Goal: Find contact information: Find contact information

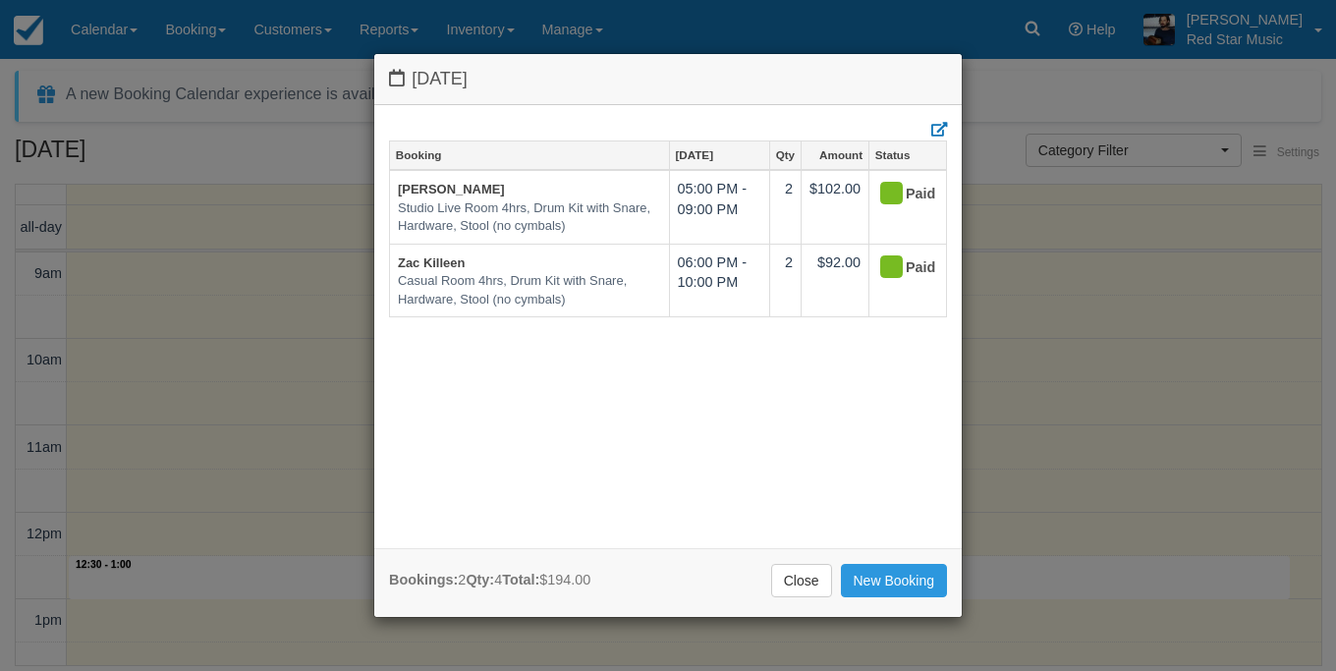
select select
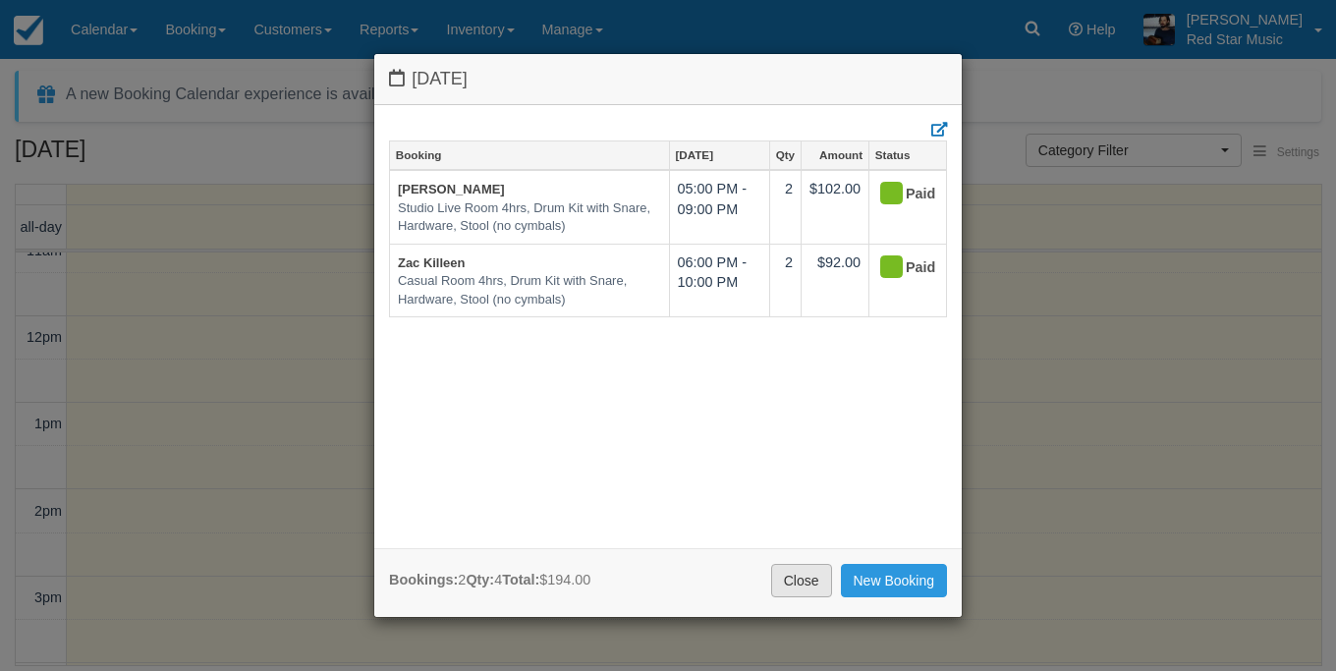
click at [808, 594] on link "Close" at bounding box center [801, 580] width 61 height 33
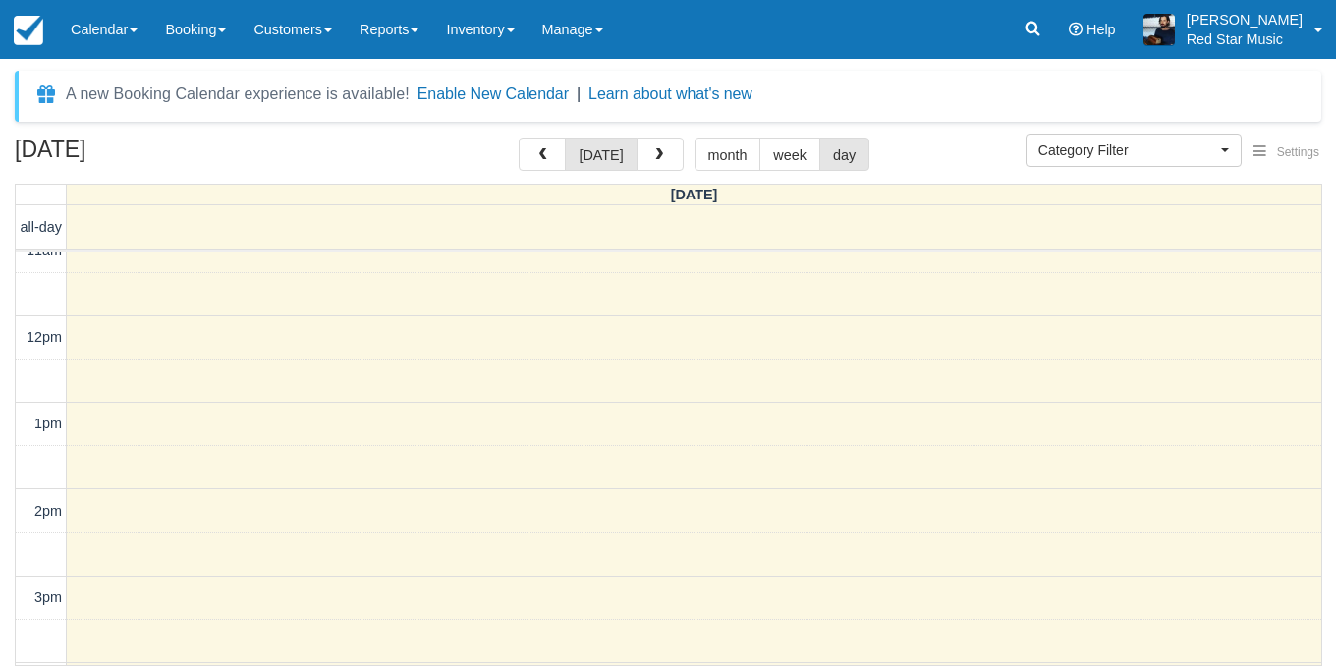
click at [682, 151] on div "today month week day" at bounding box center [694, 154] width 351 height 33
click at [652, 162] on span "button" at bounding box center [659, 155] width 14 height 14
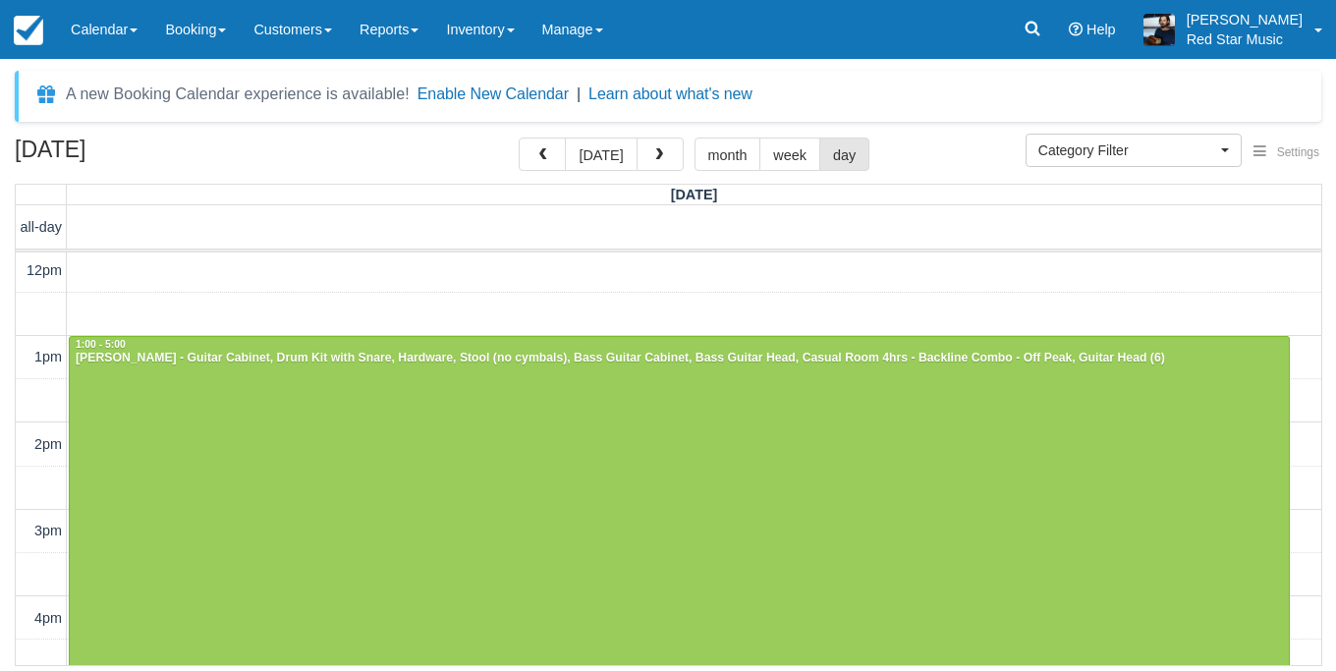
scroll to position [259, 0]
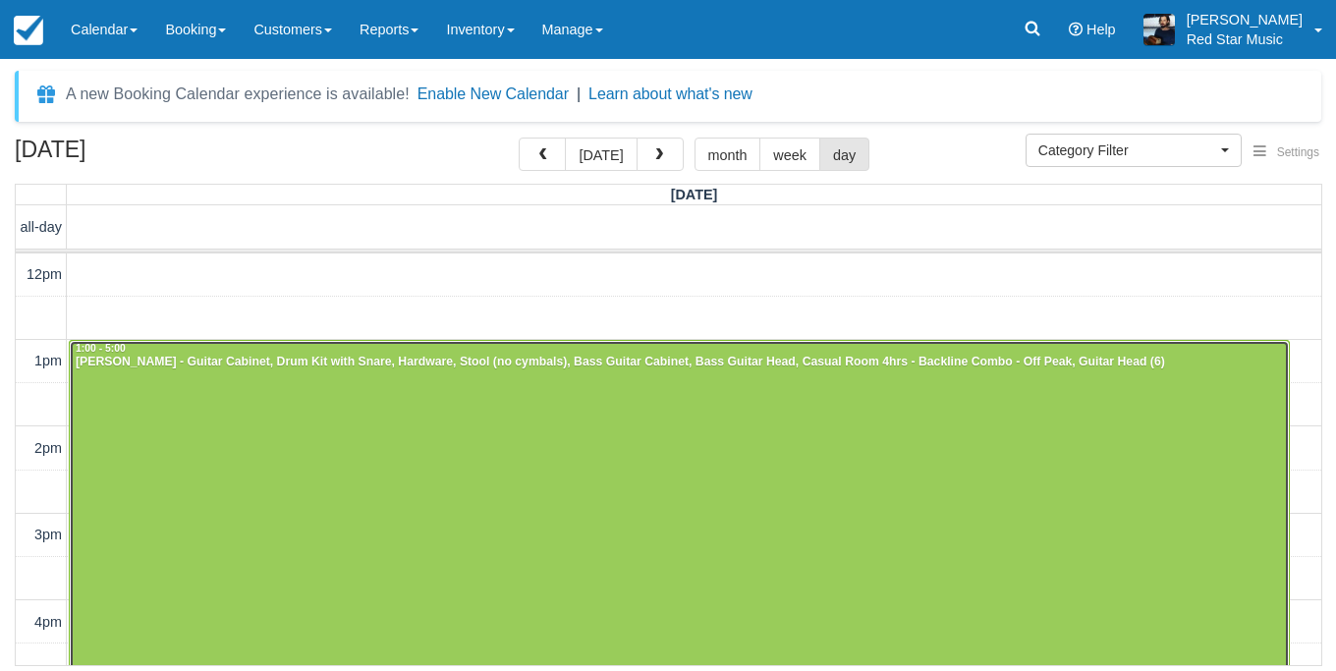
click at [588, 464] on div at bounding box center [679, 514] width 1219 height 346
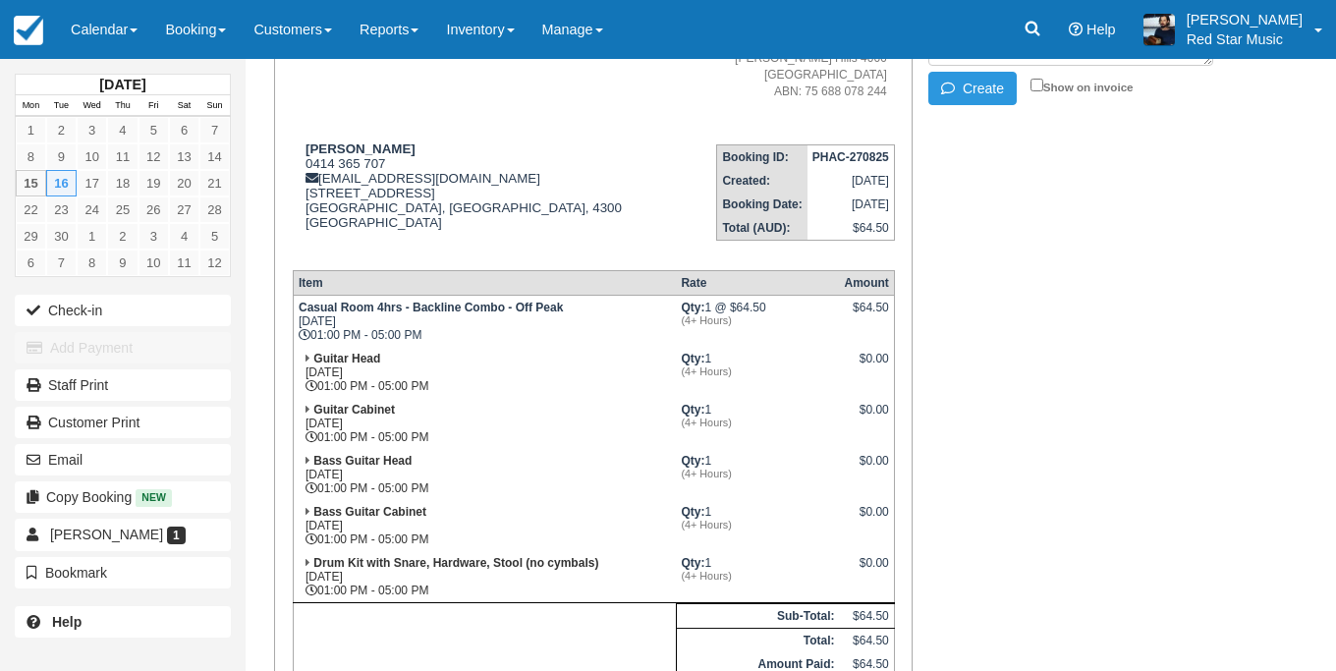
scroll to position [188, 0]
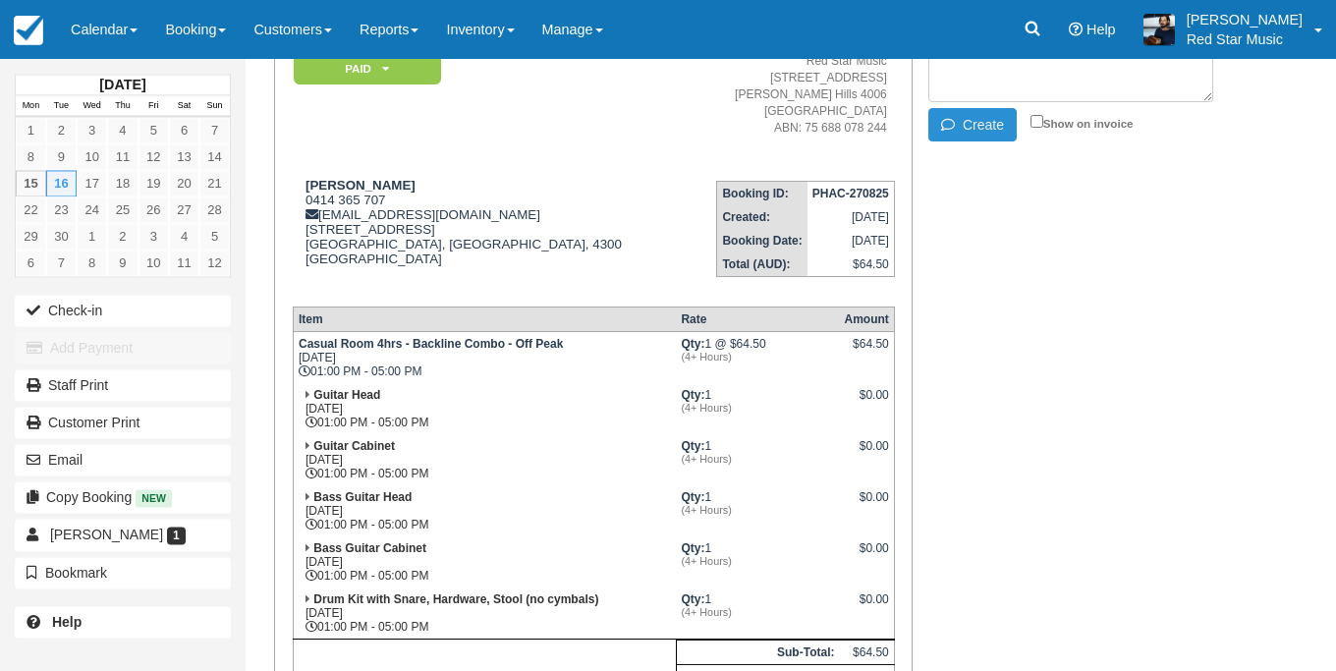
type textarea "4"
click at [964, 119] on button "Create" at bounding box center [973, 124] width 88 height 33
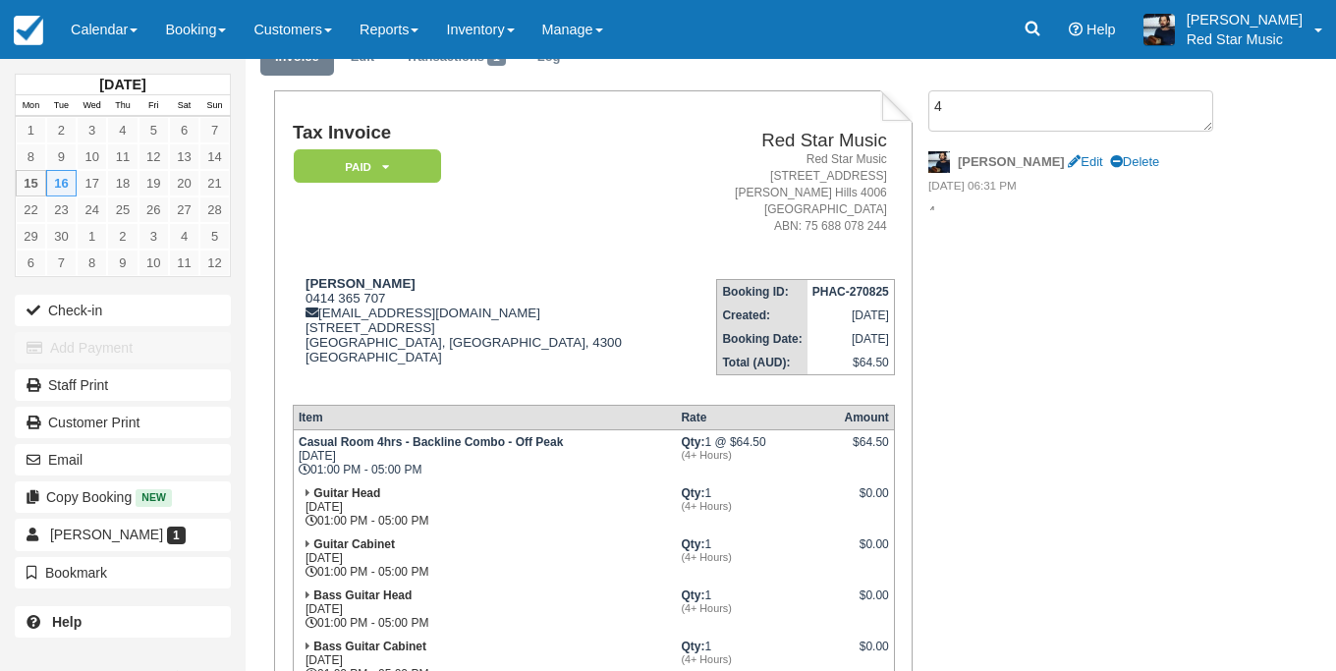
scroll to position [0, 0]
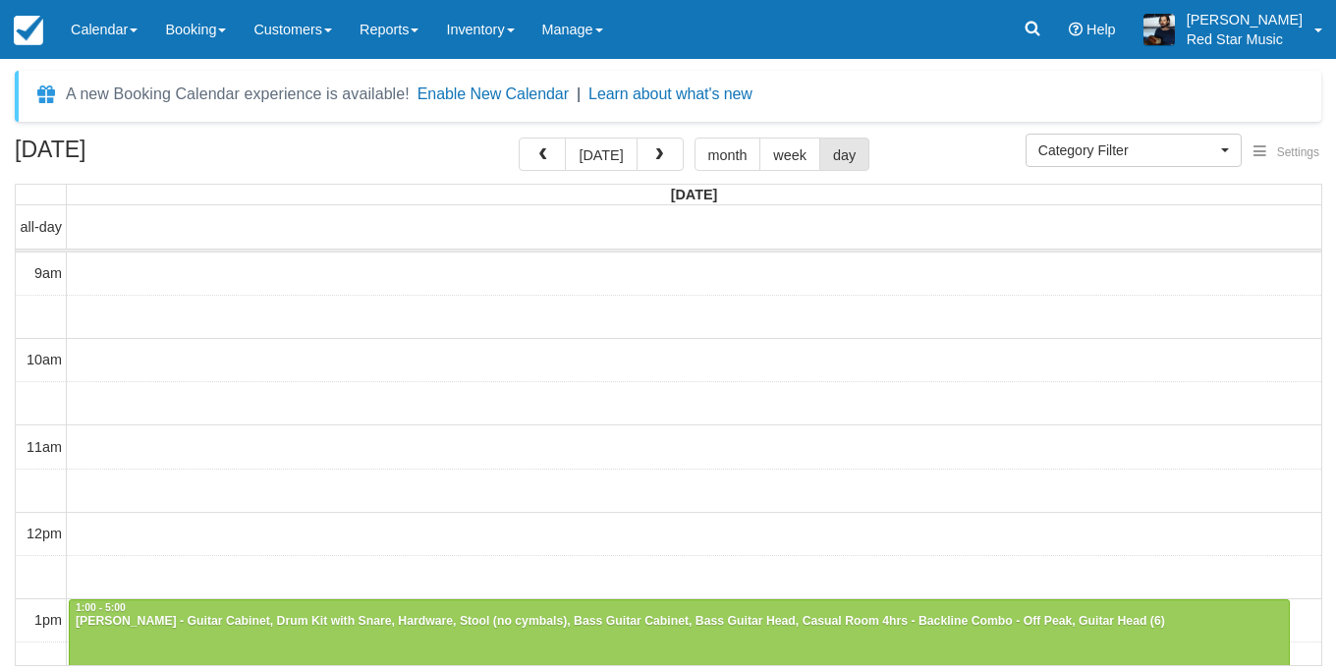
select select
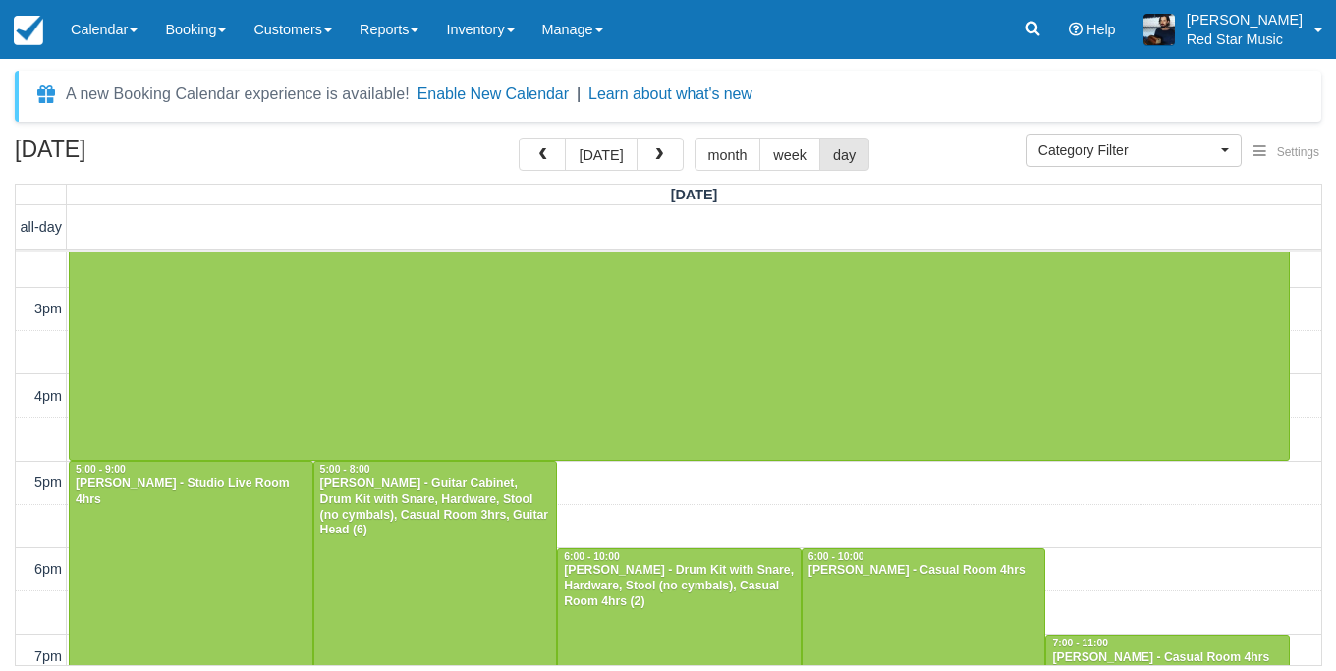
scroll to position [487, 0]
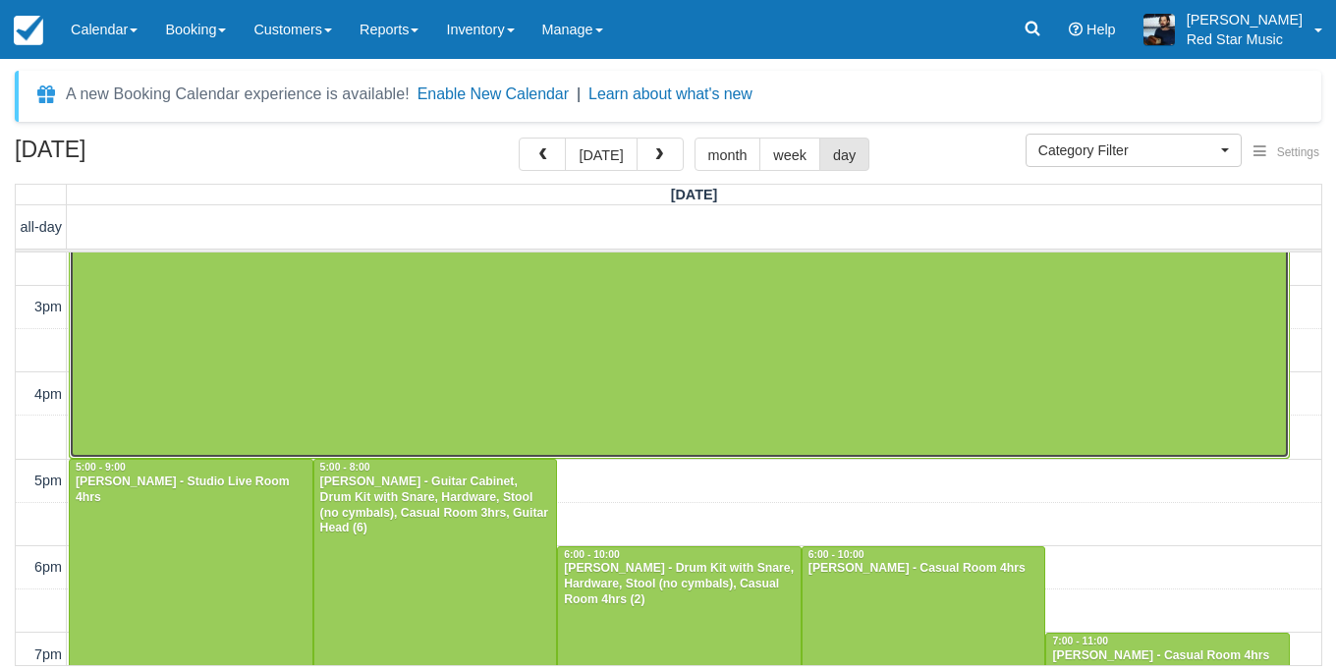
click at [257, 375] on div at bounding box center [679, 286] width 1219 height 346
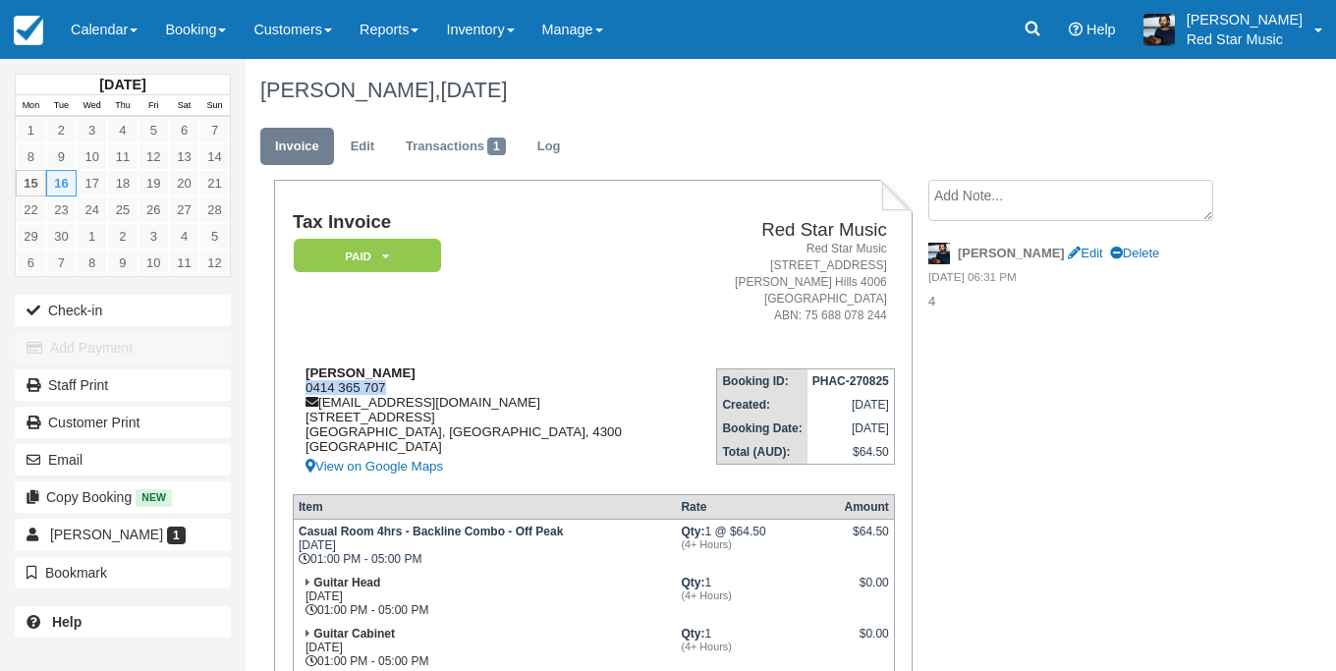
drag, startPoint x: 392, startPoint y: 397, endPoint x: 303, endPoint y: 404, distance: 89.7
click at [303, 404] on div "[PERSON_NAME] 0414 365 707 [EMAIL_ADDRESS][DOMAIN_NAME] [STREET_ADDRESS] View o…" at bounding box center [488, 422] width 391 height 113
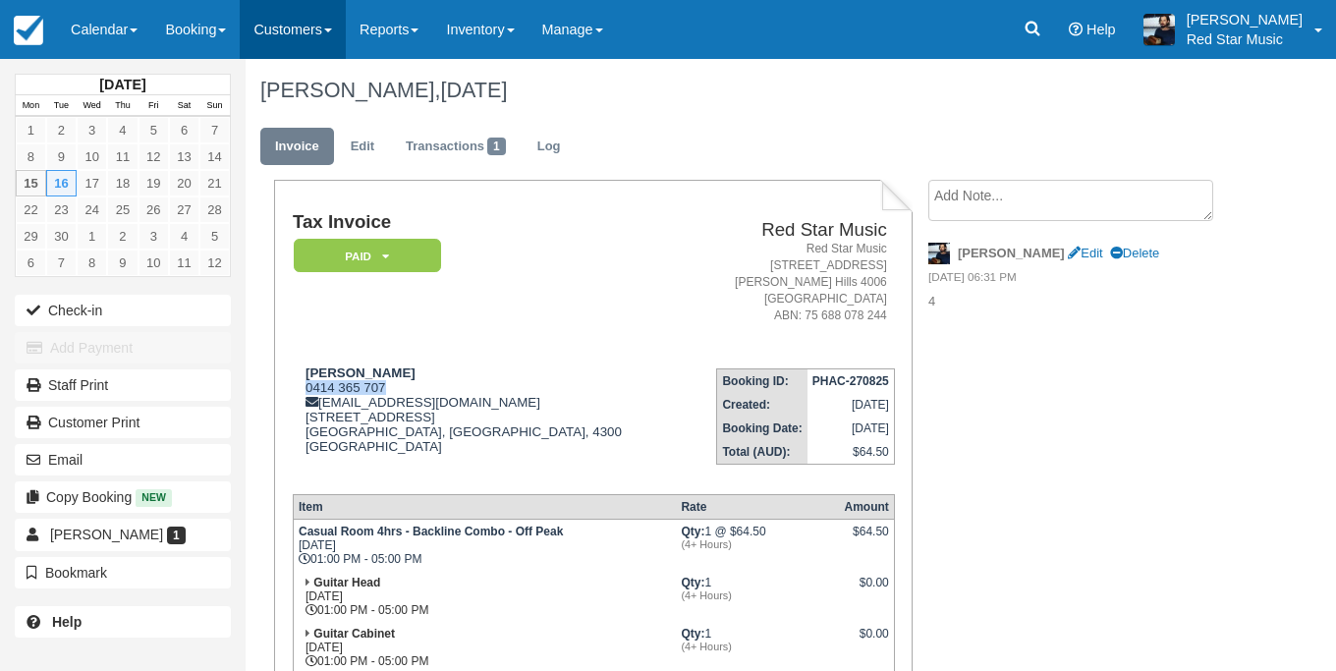
copy div "0414 365 707"
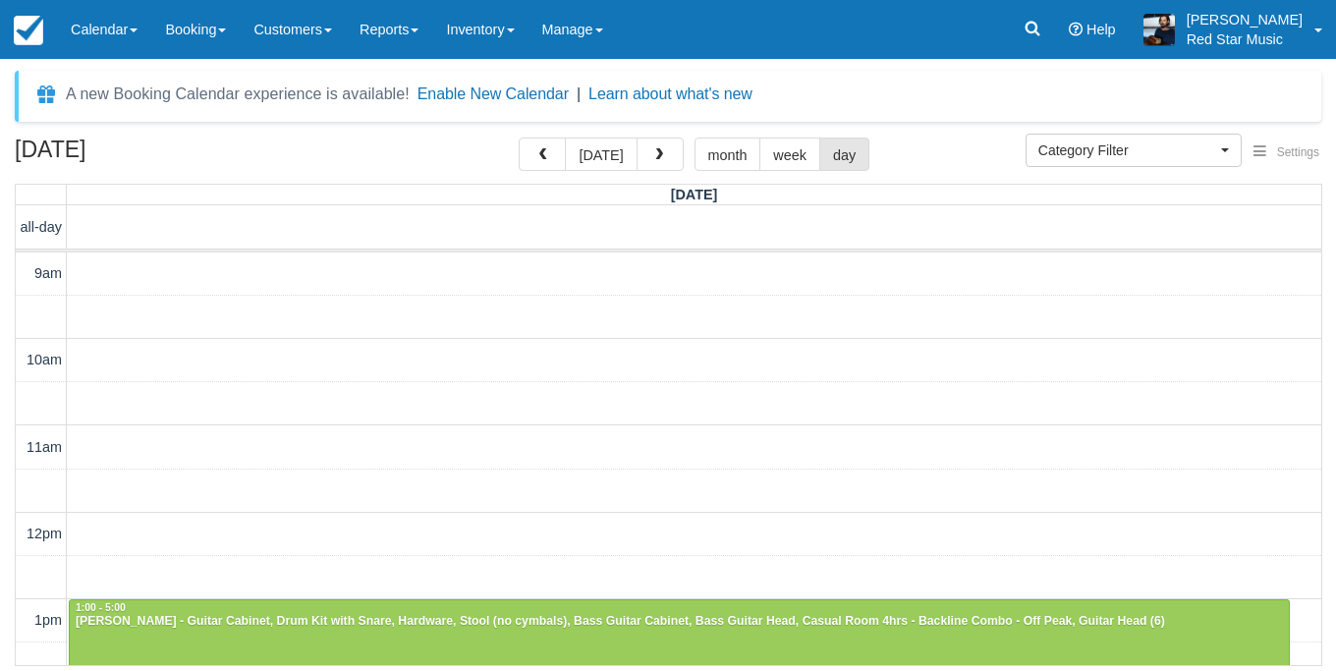
select select
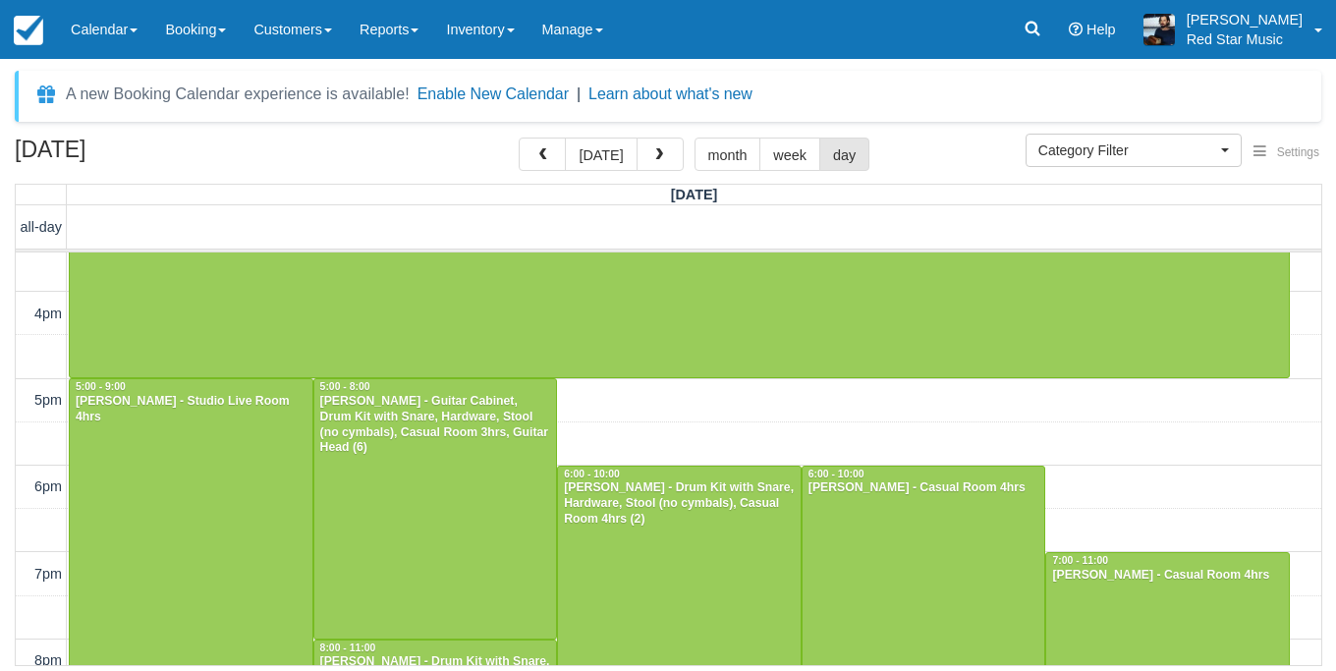
scroll to position [618, 0]
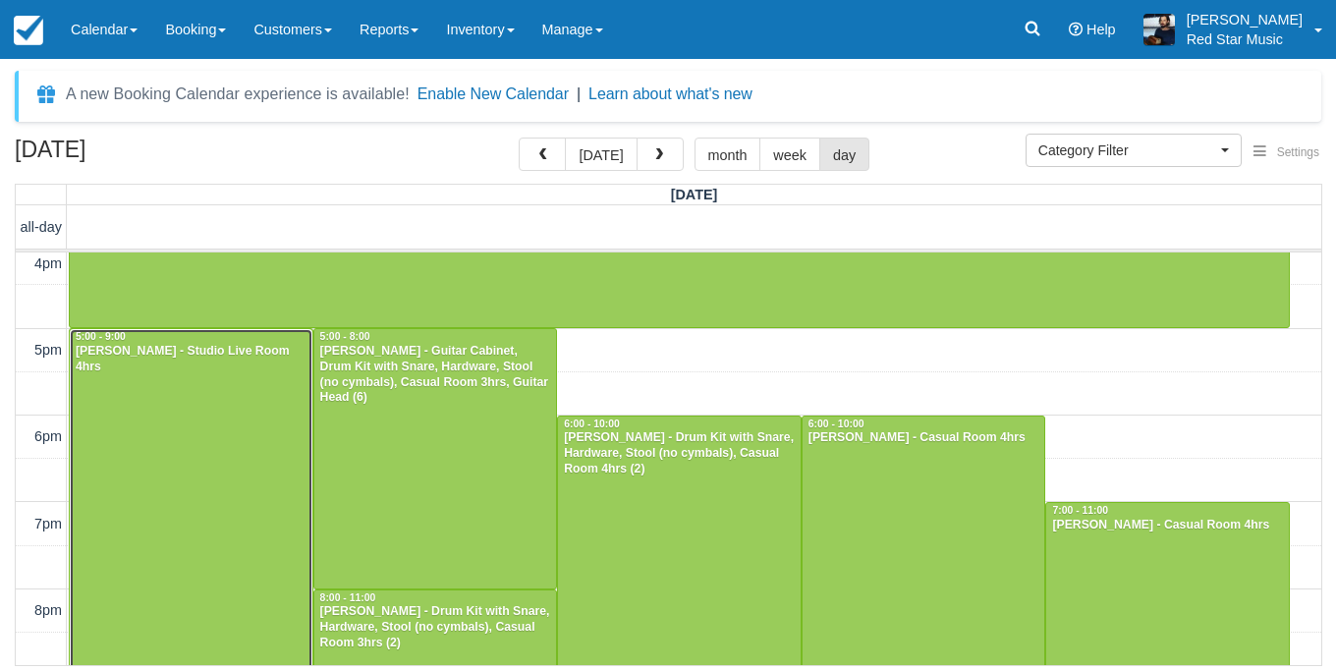
click at [138, 405] on div at bounding box center [191, 502] width 243 height 346
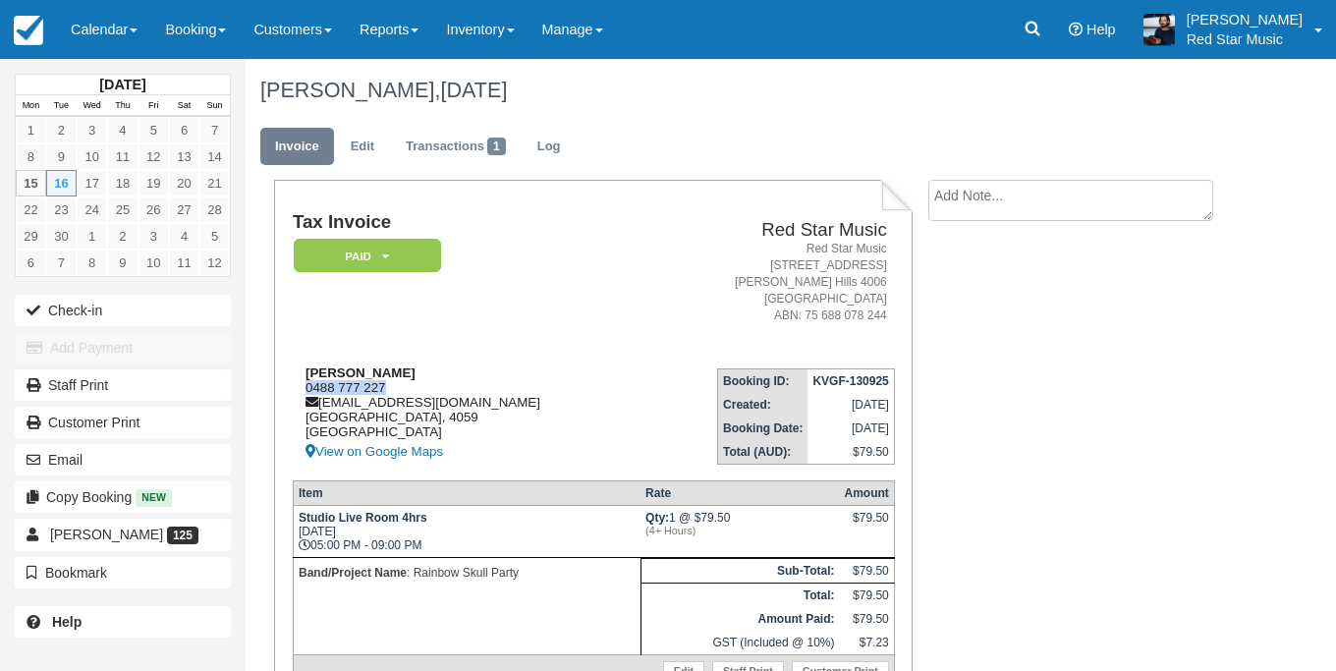
drag, startPoint x: 399, startPoint y: 394, endPoint x: 302, endPoint y: 405, distance: 97.9
click at [302, 405] on div "[PERSON_NAME] 0488 777 227 [EMAIL_ADDRESS][DOMAIN_NAME] [GEOGRAPHIC_DATA] View …" at bounding box center [468, 415] width 351 height 98
copy div "0488 777 227"
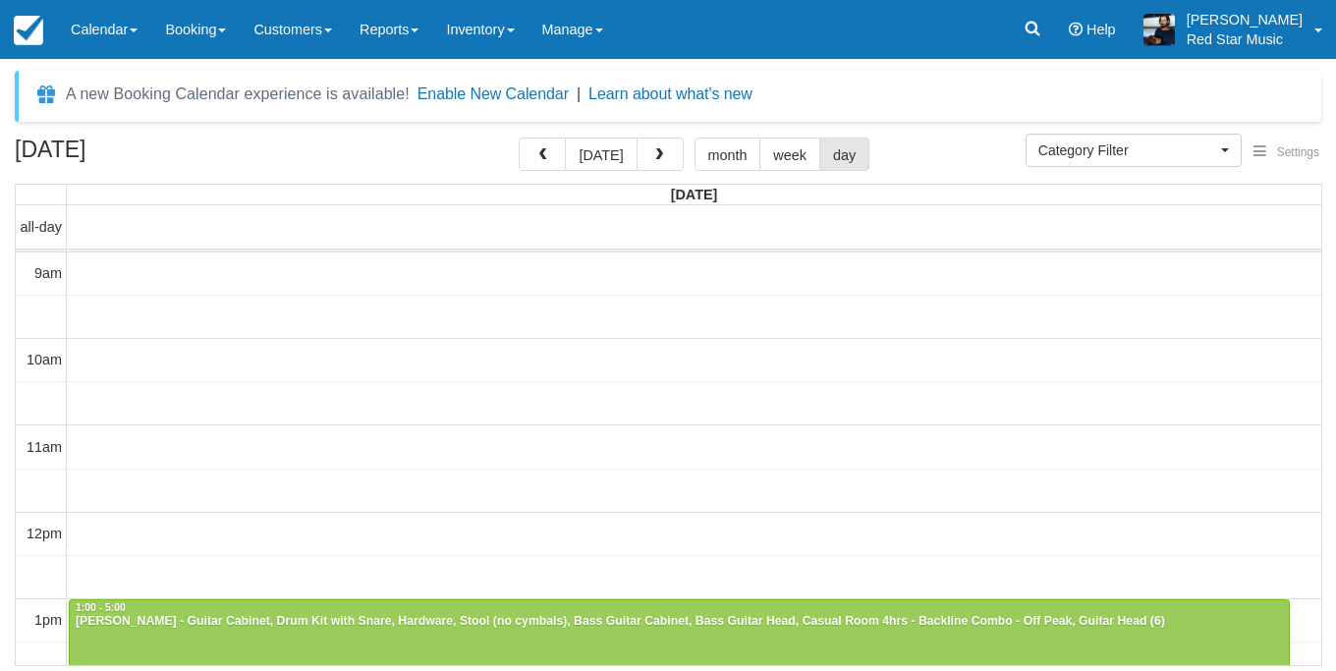
select select
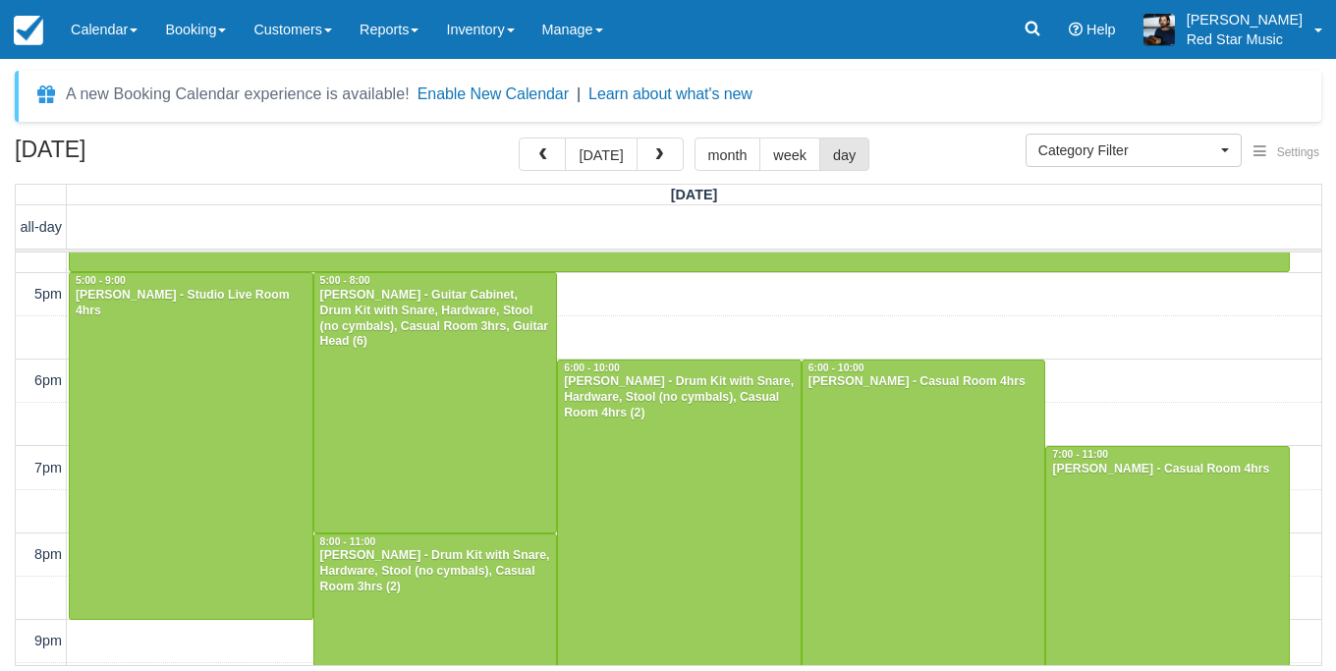
scroll to position [672, 0]
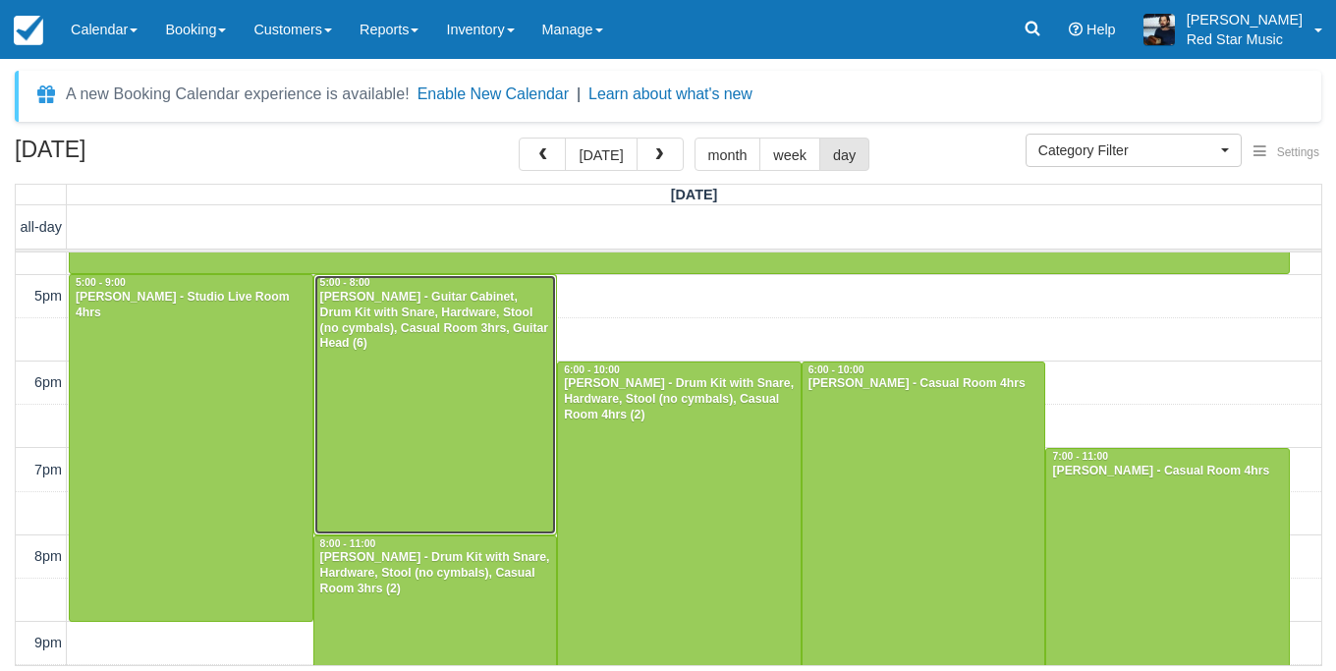
click at [467, 361] on div at bounding box center [435, 404] width 243 height 258
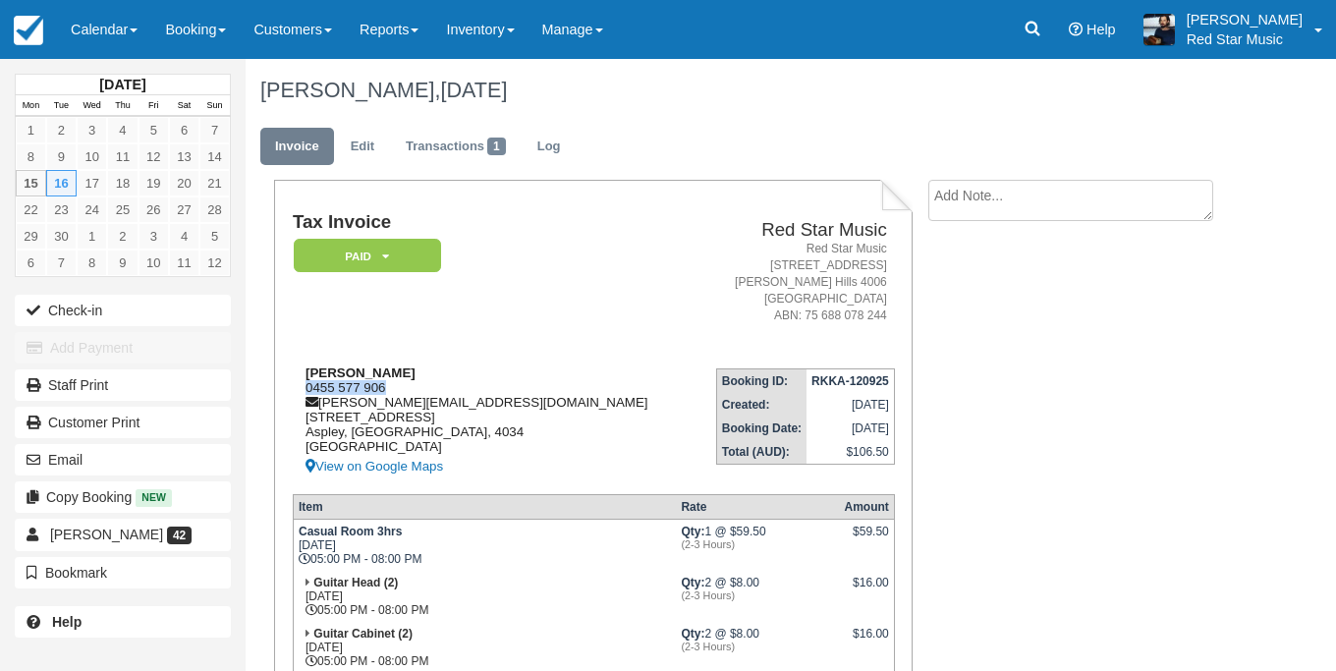
drag, startPoint x: 413, startPoint y: 404, endPoint x: 299, endPoint y: 396, distance: 114.3
click at [299, 396] on div "[PERSON_NAME] 0455 577 906 [PERSON_NAME][EMAIL_ADDRESS][DOMAIN_NAME] [STREET_AD…" at bounding box center [493, 422] width 401 height 113
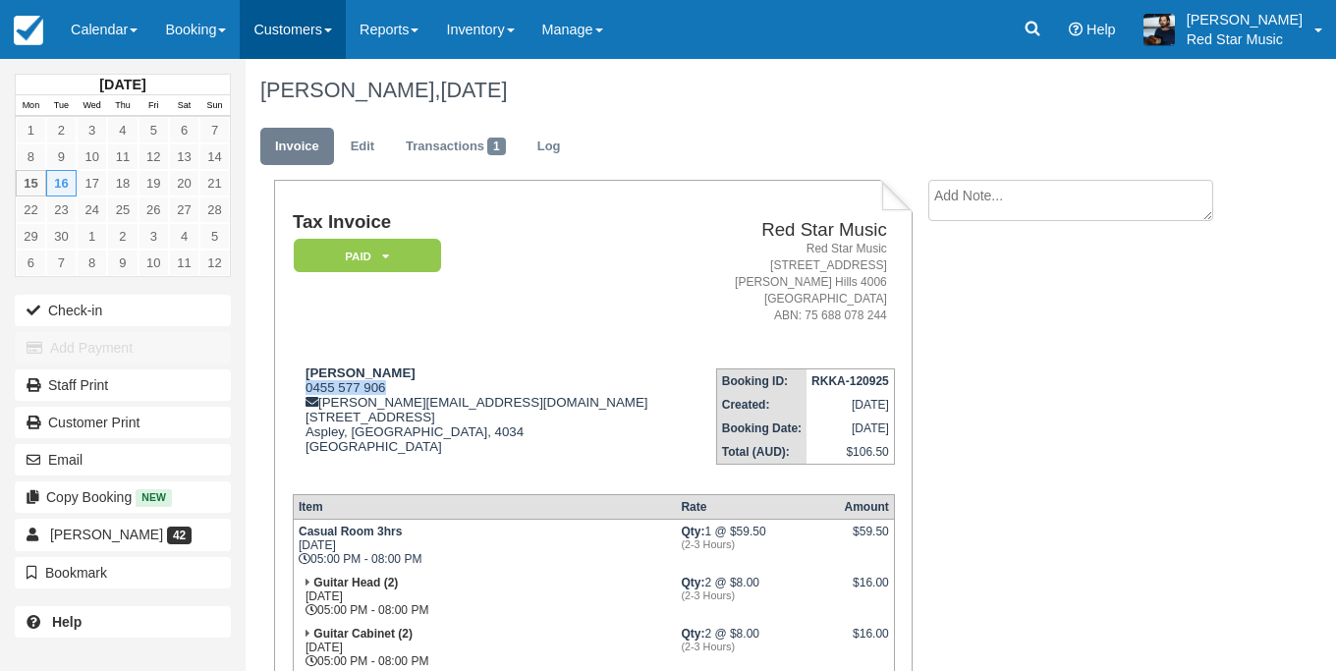
copy div "0455 577 906"
click at [1017, 217] on textarea at bounding box center [1071, 200] width 285 height 41
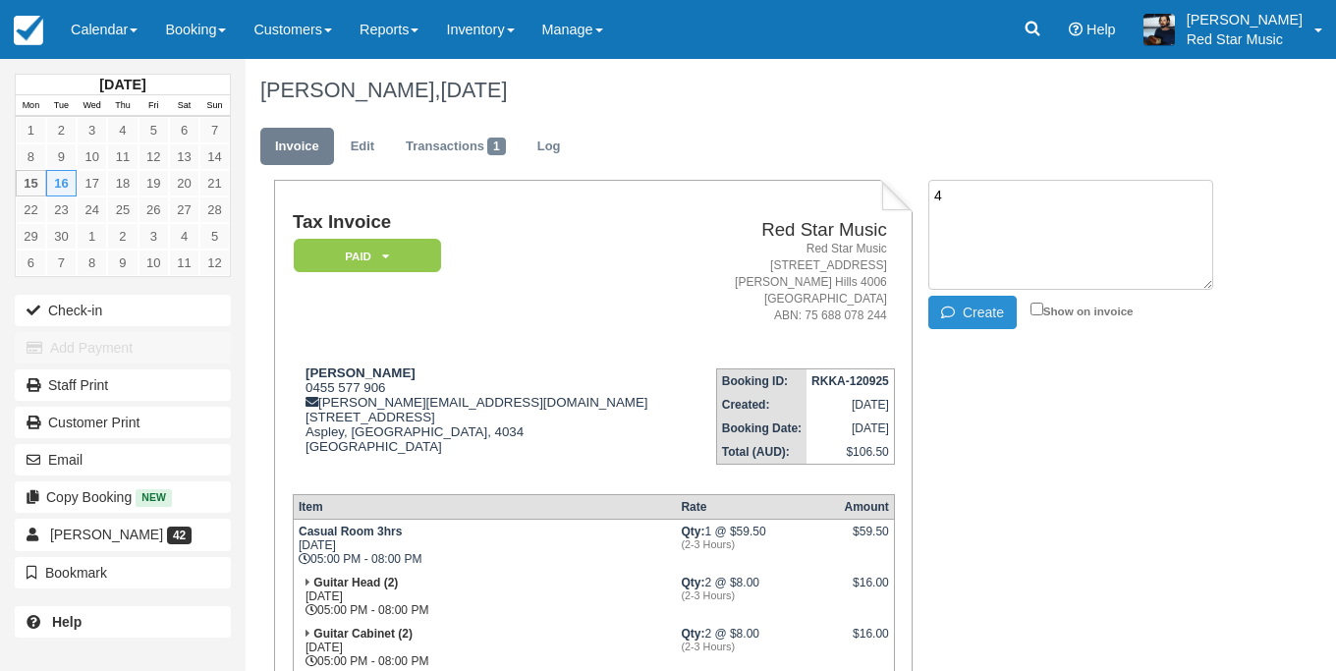
type textarea "4"
click at [950, 323] on button "Create" at bounding box center [973, 312] width 88 height 33
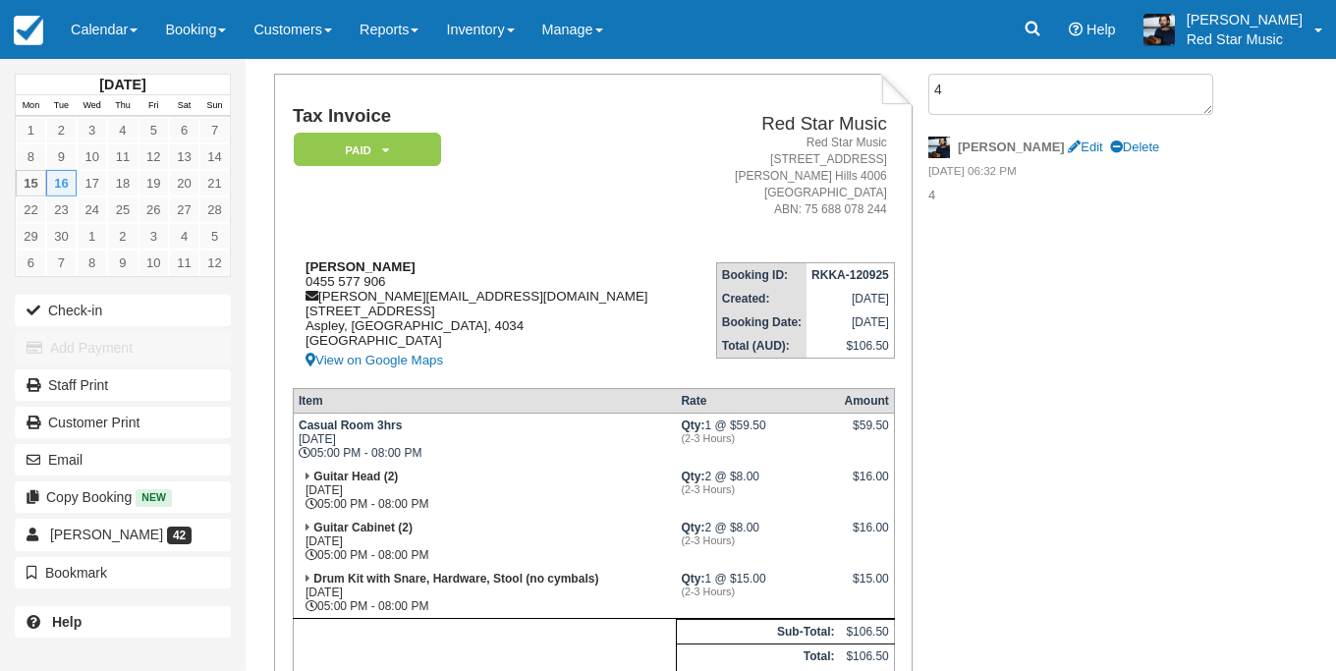
scroll to position [112, 0]
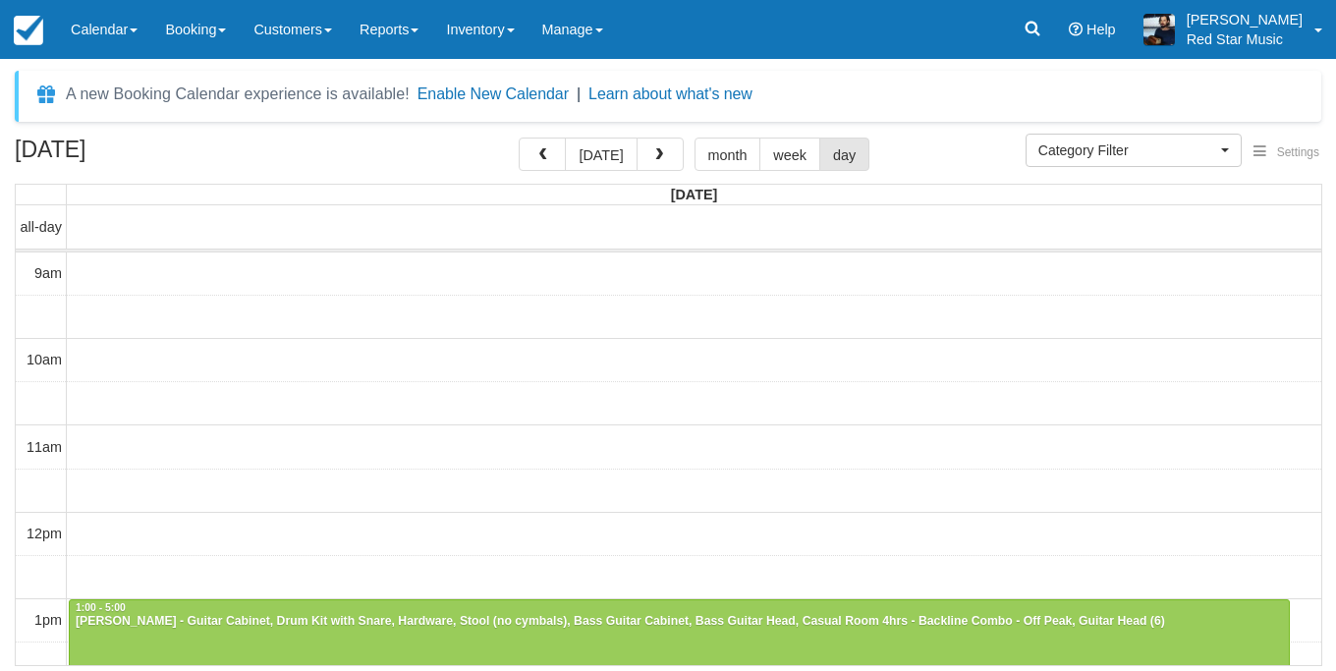
select select
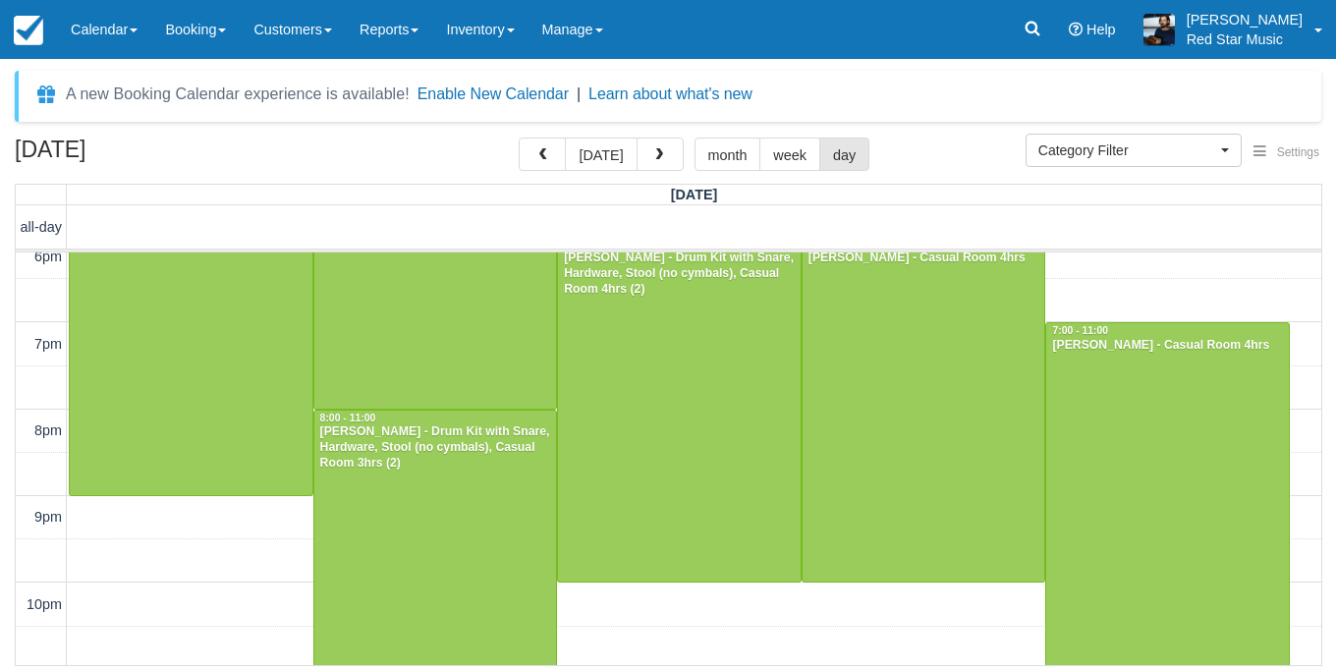
scroll to position [800, 0]
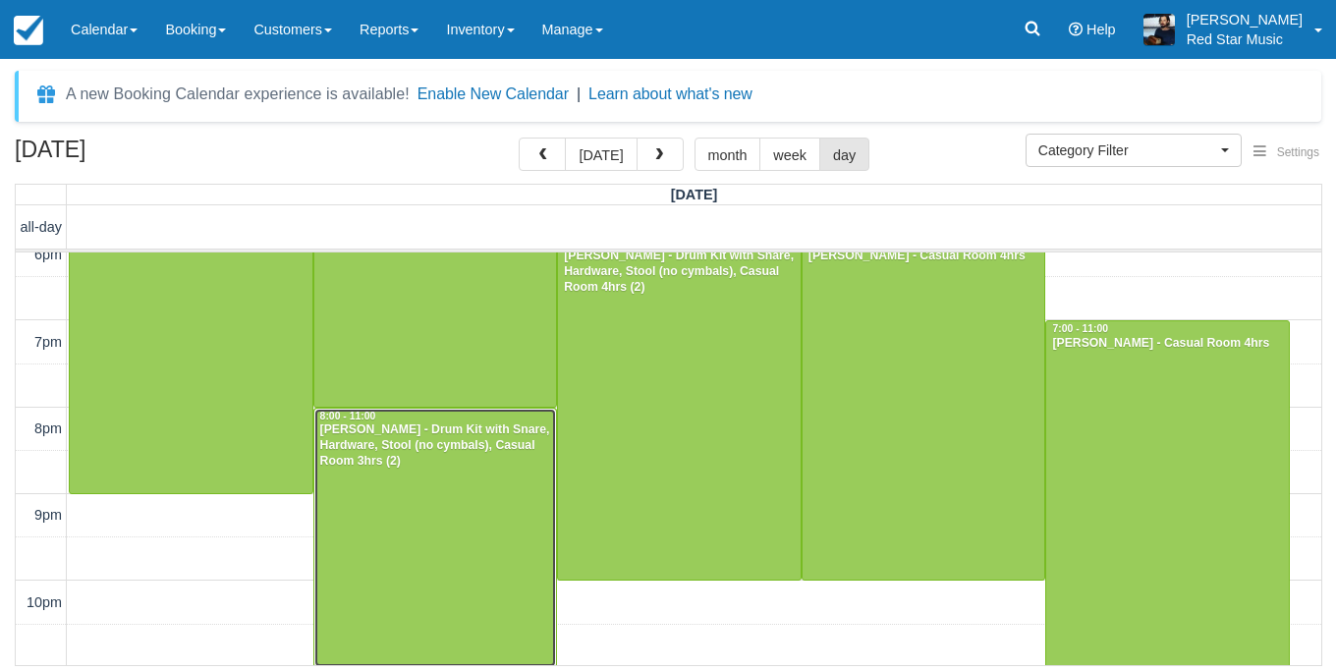
click at [475, 508] on div at bounding box center [435, 538] width 243 height 258
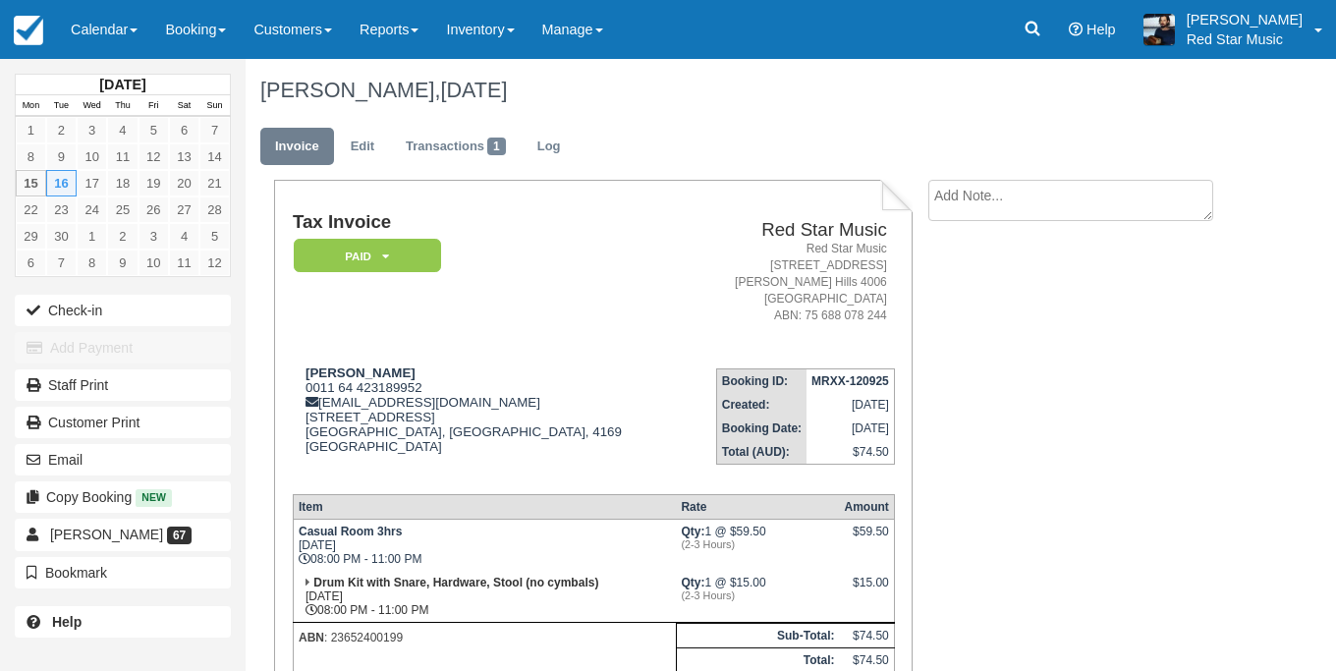
click at [1013, 206] on textarea at bounding box center [1071, 200] width 285 height 41
type textarea "4"
click at [980, 322] on button "Create" at bounding box center [973, 312] width 88 height 33
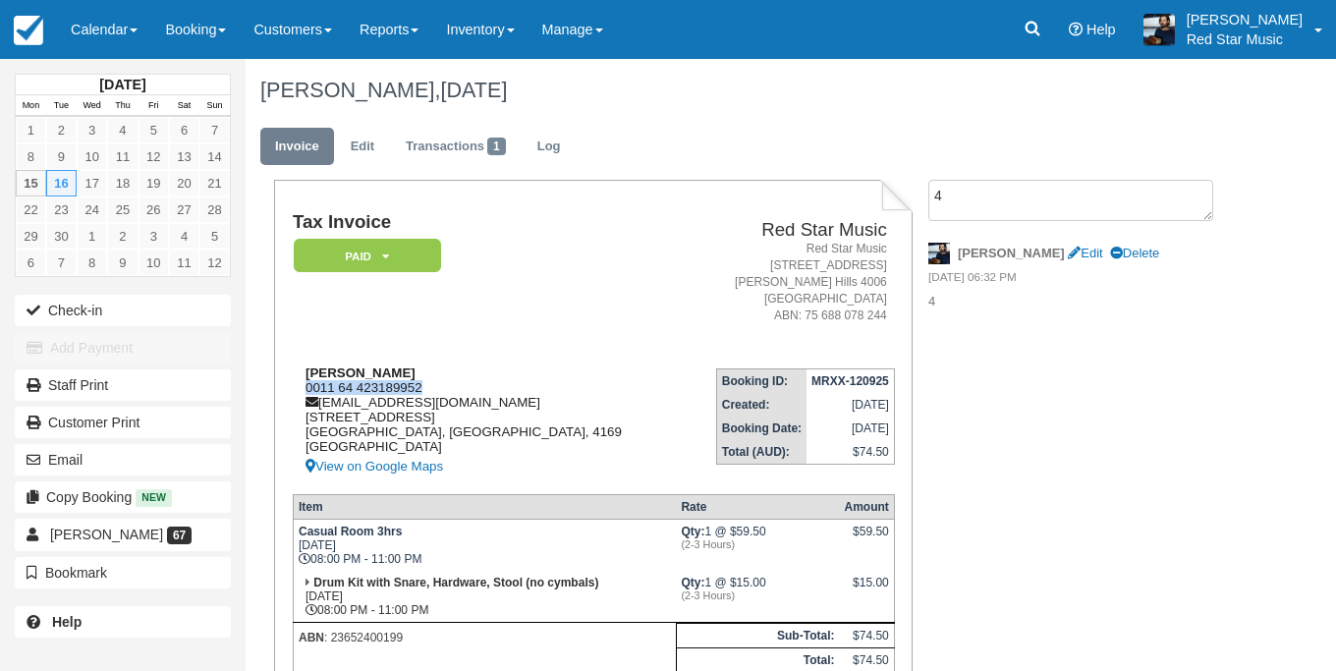
drag, startPoint x: 378, startPoint y: 399, endPoint x: 303, endPoint y: 401, distance: 75.7
click at [303, 401] on div "[PERSON_NAME] 0011 64 423189952 [EMAIL_ADDRESS][DOMAIN_NAME] [STREET_ADDRESS] V…" at bounding box center [488, 422] width 390 height 113
copy div "0011 64 423189952"
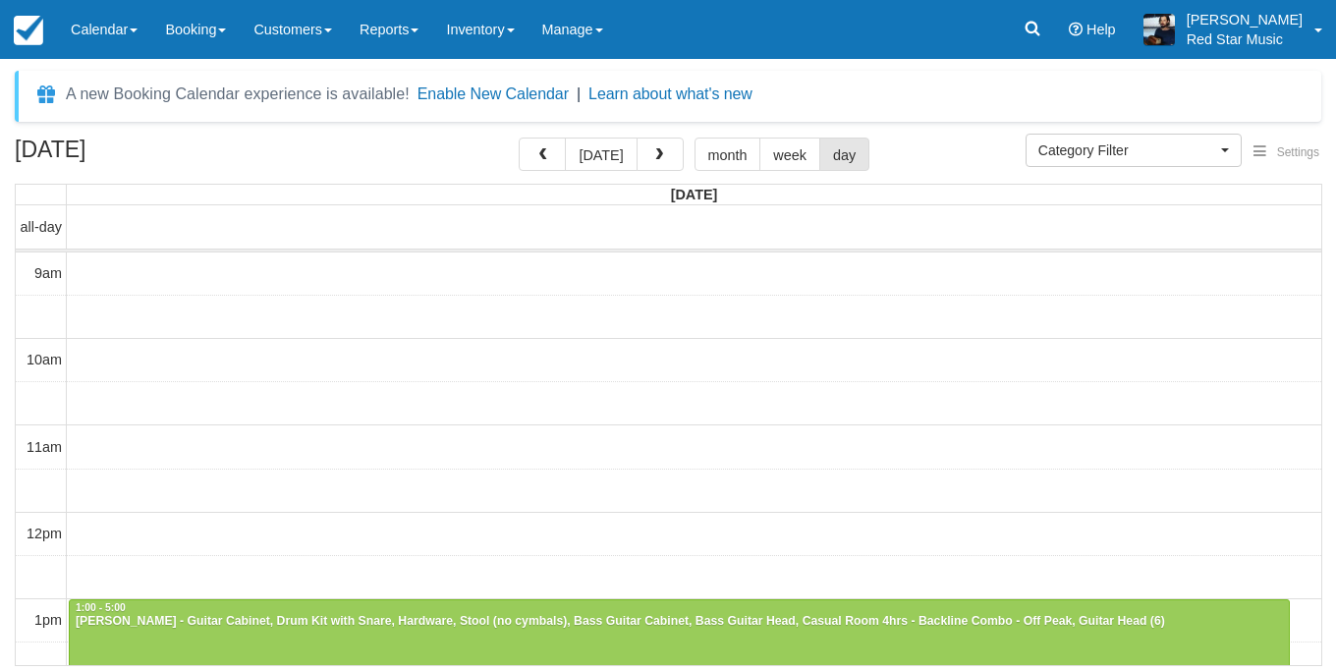
select select
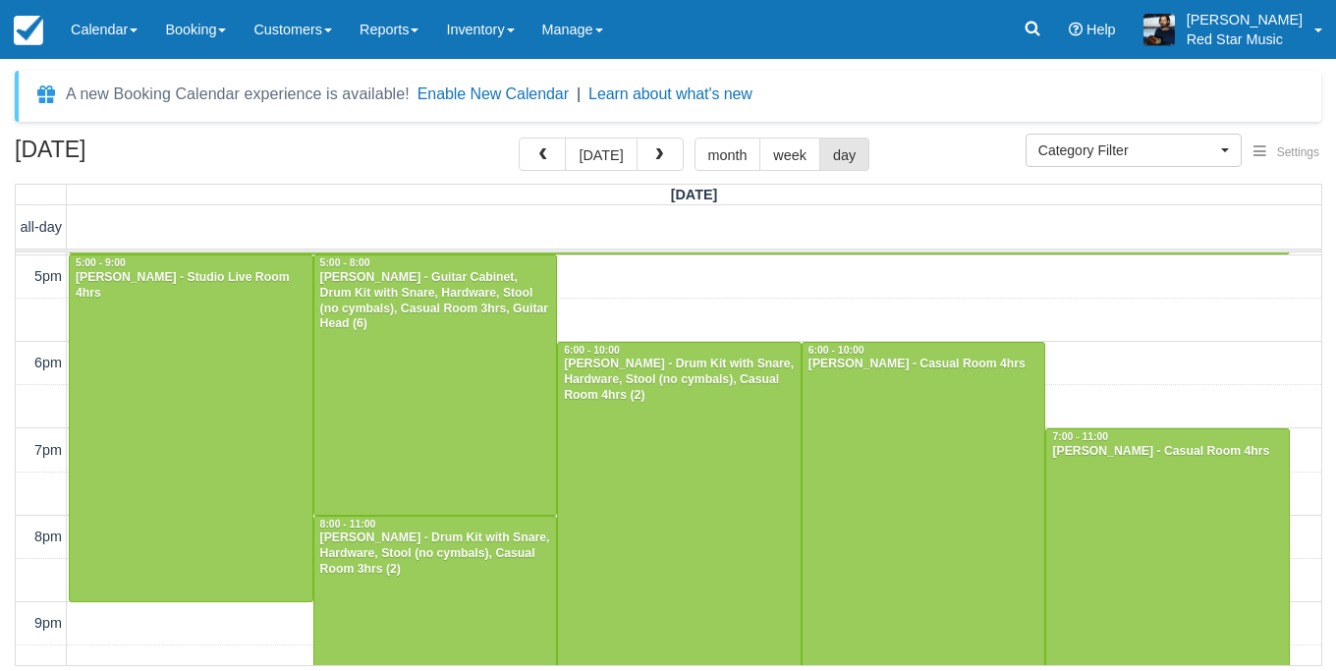
scroll to position [670, 0]
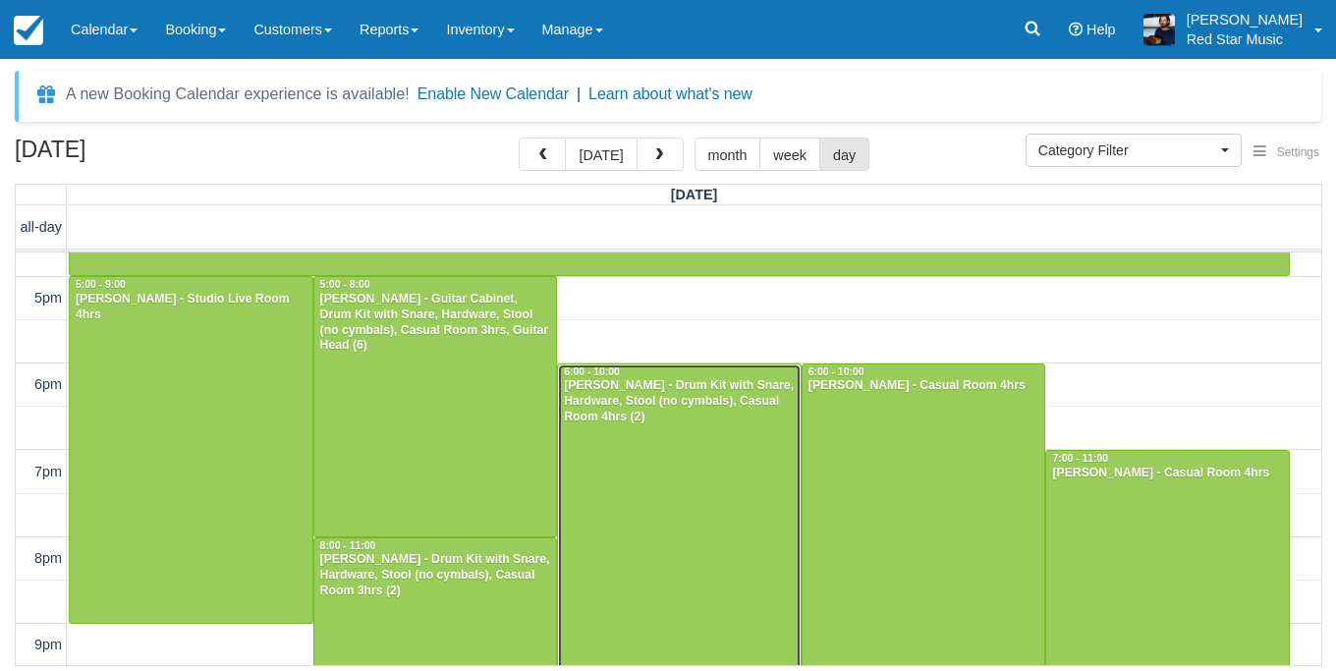
click at [707, 481] on div at bounding box center [679, 538] width 243 height 346
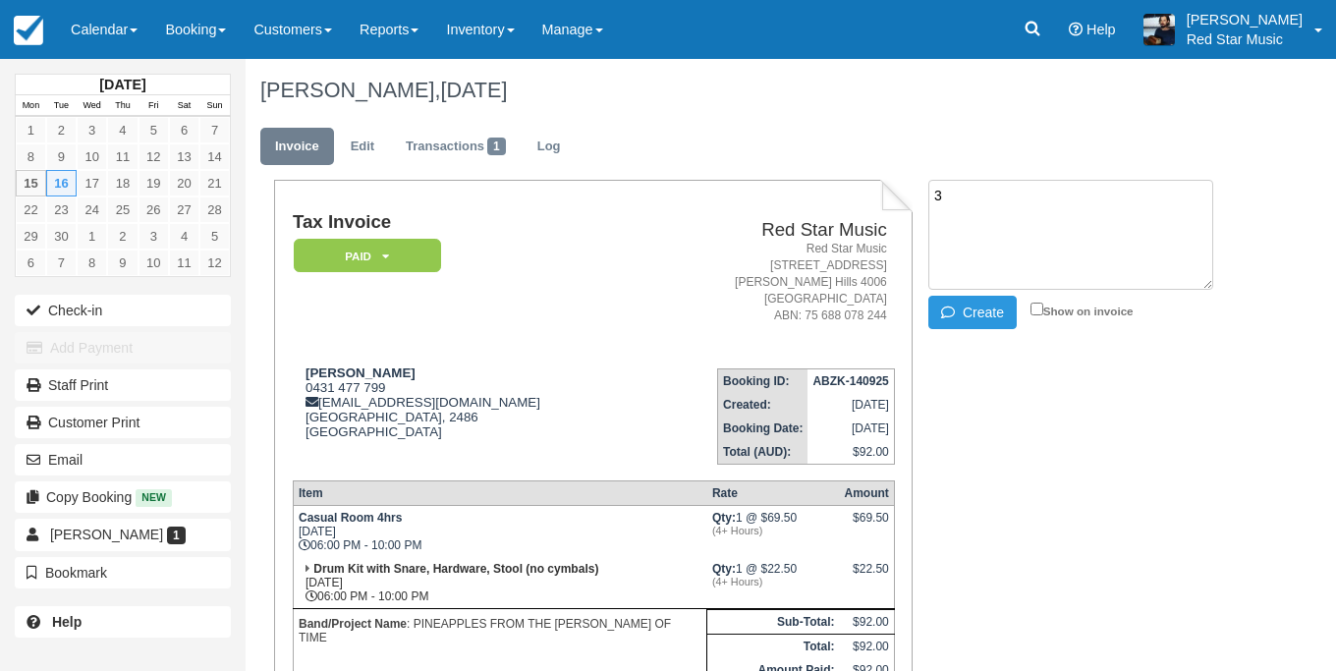
type textarea "3"
click at [969, 326] on li "3 Create Show on invoice" at bounding box center [1081, 257] width 305 height 154
click at [978, 311] on button "Create" at bounding box center [973, 312] width 88 height 33
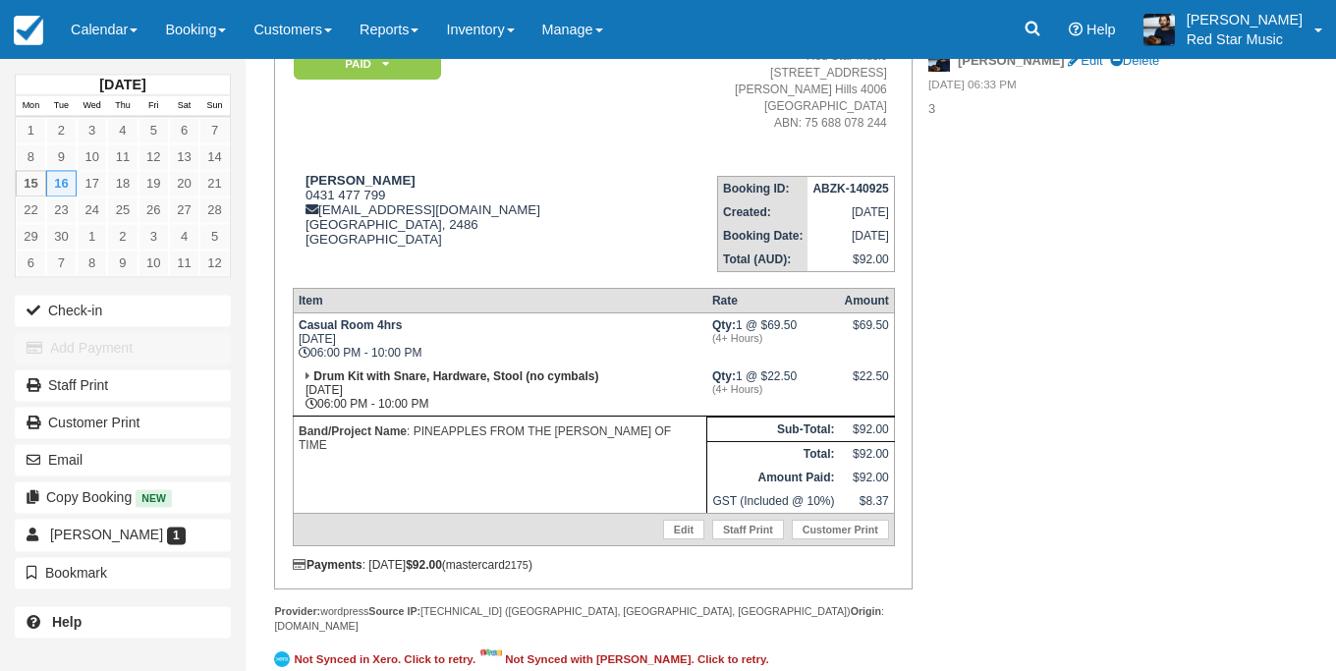
scroll to position [224, 0]
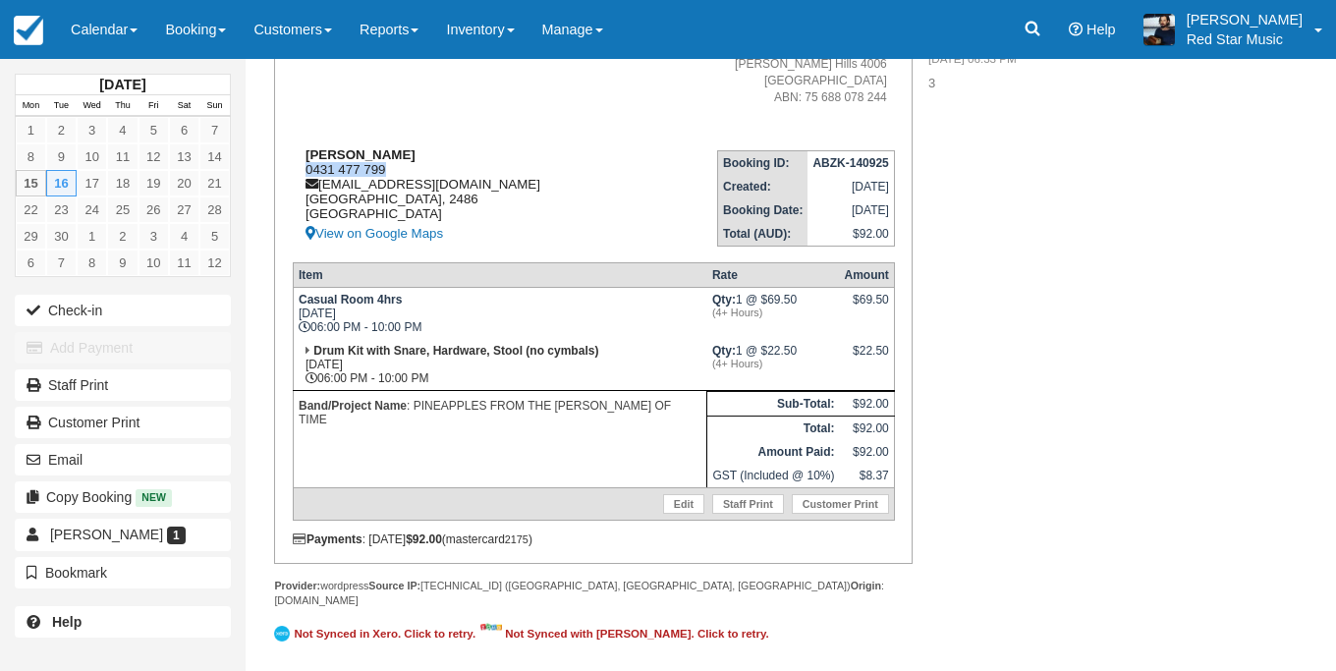
drag, startPoint x: 401, startPoint y: 176, endPoint x: 296, endPoint y: 178, distance: 105.2
click at [296, 178] on div "James Doyle 0431 477 799 jsdoyle87@gmail.com New South Wales, 2486 Australia Vi…" at bounding box center [468, 196] width 351 height 98
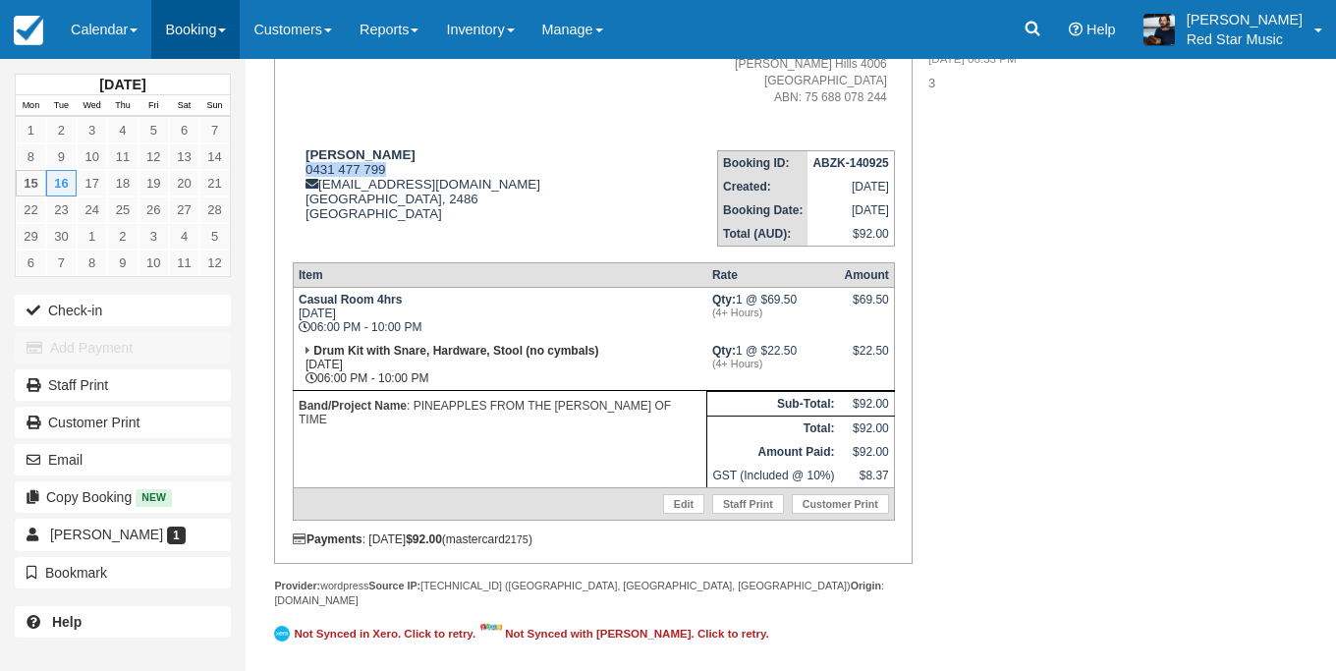
copy div "0431 477 799"
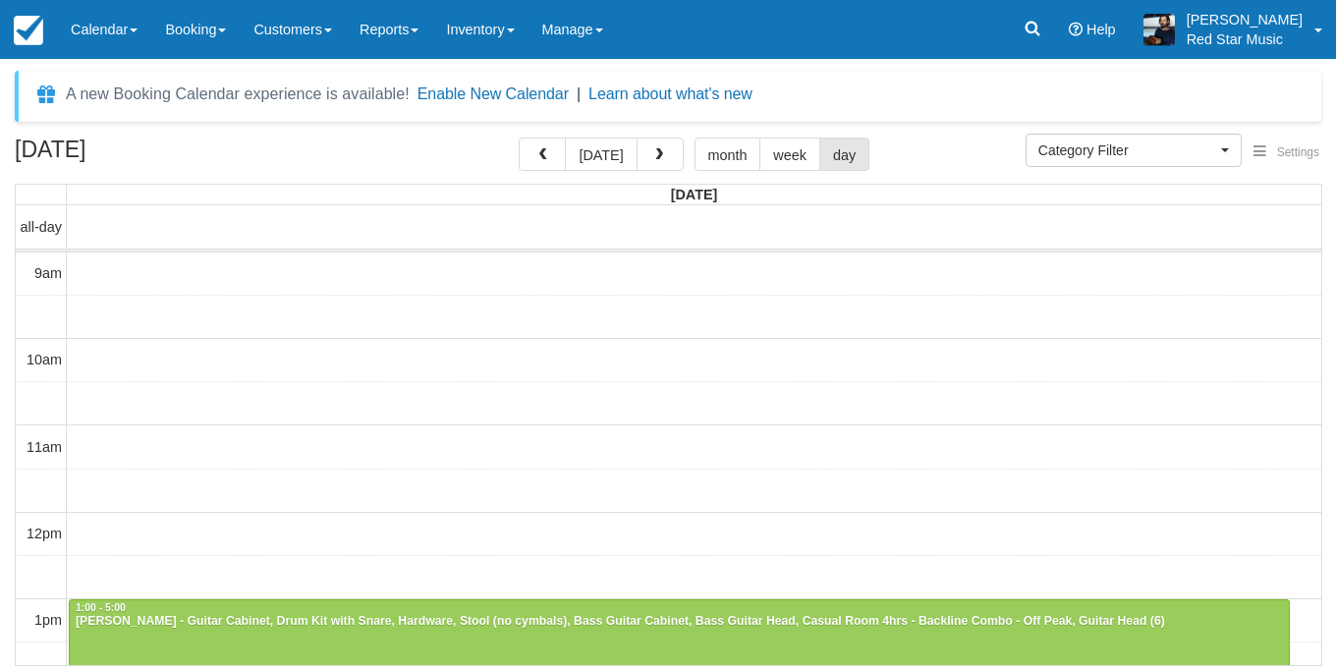
select select
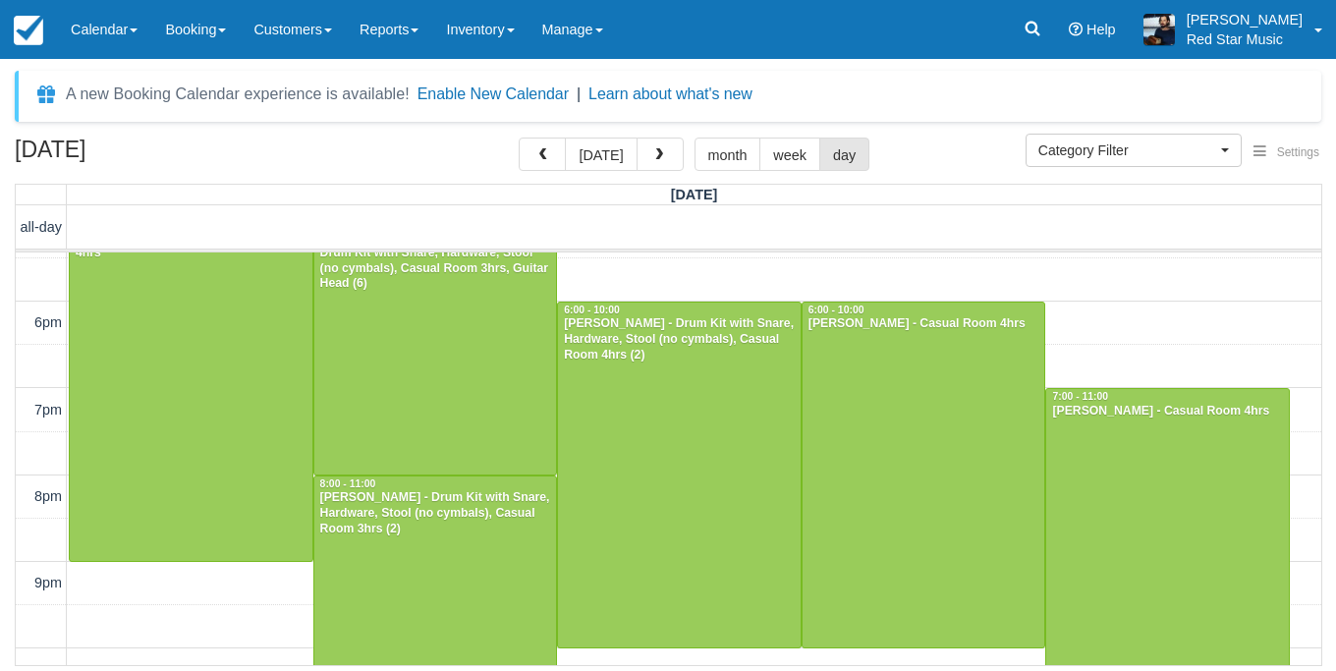
scroll to position [670, 0]
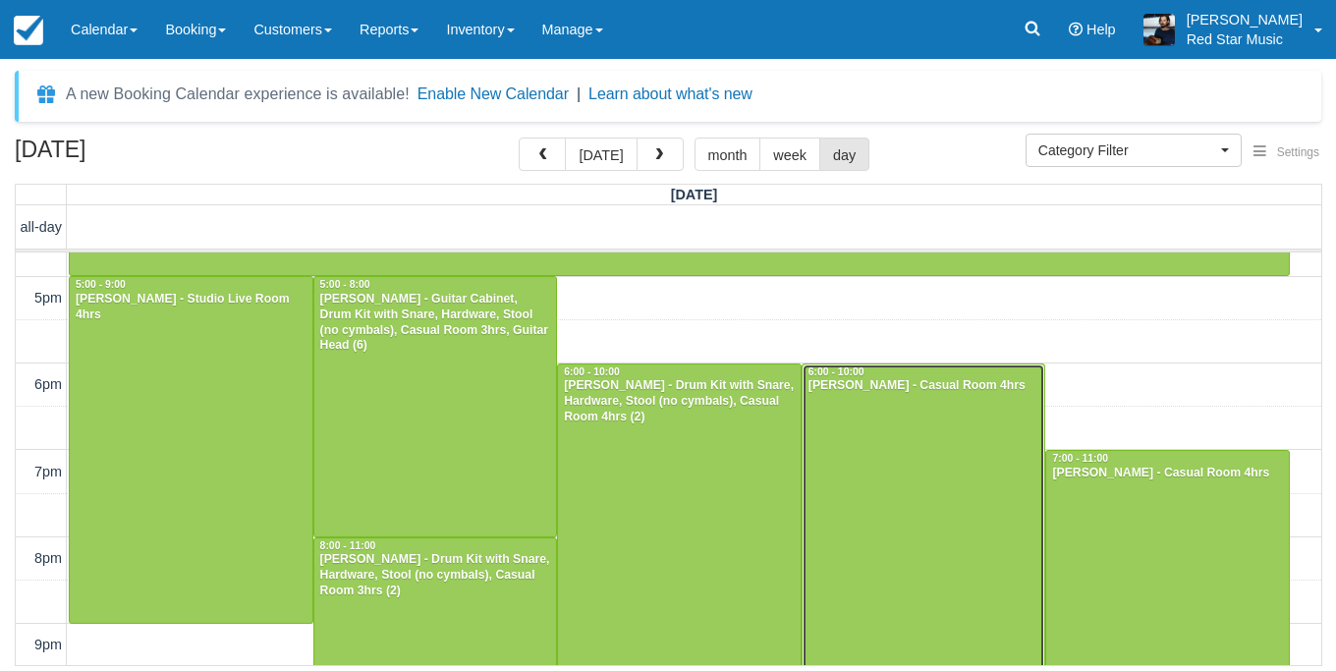
click at [865, 448] on div at bounding box center [924, 538] width 243 height 346
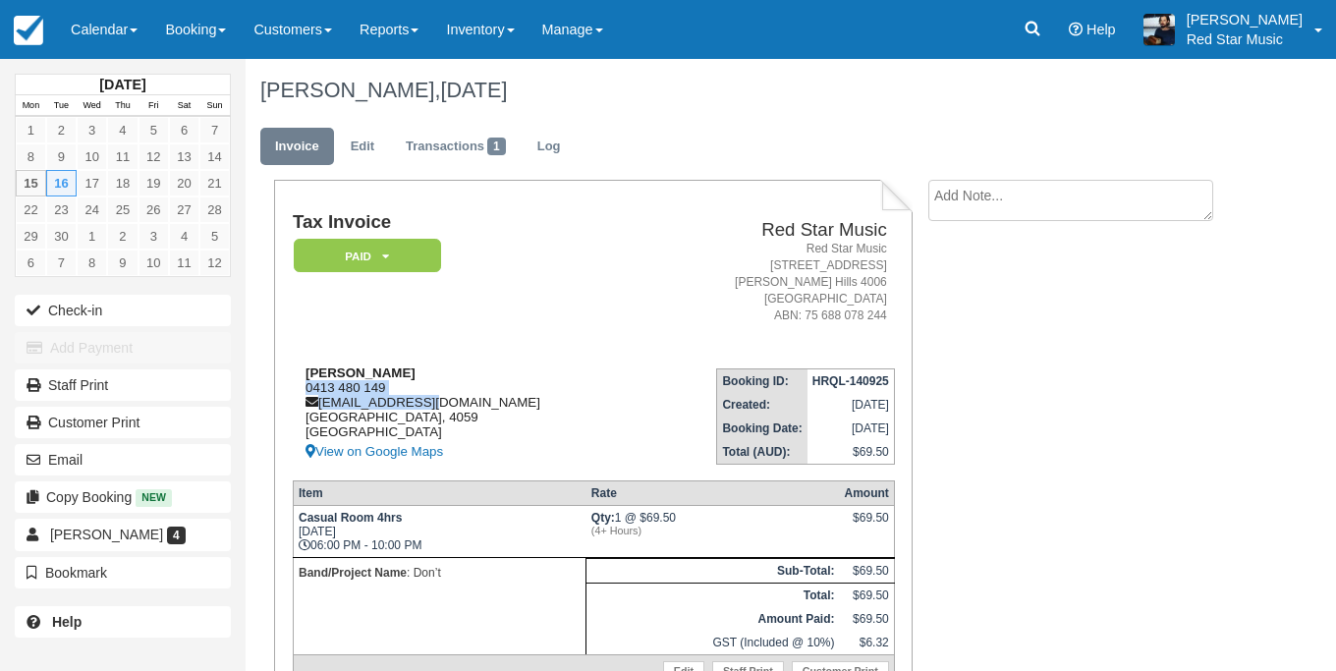
drag, startPoint x: 414, startPoint y: 408, endPoint x: 294, endPoint y: 400, distance: 120.1
click at [294, 400] on div "Mitch McClure 0413 480 149 mitchellmcclure1@gmail.com Queensland, 4059 Australi…" at bounding box center [468, 415] width 350 height 98
click at [408, 390] on div "Mitch McClure 0413 480 149 mitchellmcclure1@gmail.com Queensland, 4059 Australi…" at bounding box center [468, 415] width 350 height 98
drag, startPoint x: 400, startPoint y: 392, endPoint x: 287, endPoint y: 396, distance: 113.1
click at [287, 396] on div "Tax Invoice Paid   Pending Reserved Deposit Waiting Cancelled Red Star Music Re…" at bounding box center [593, 455] width 639 height 551
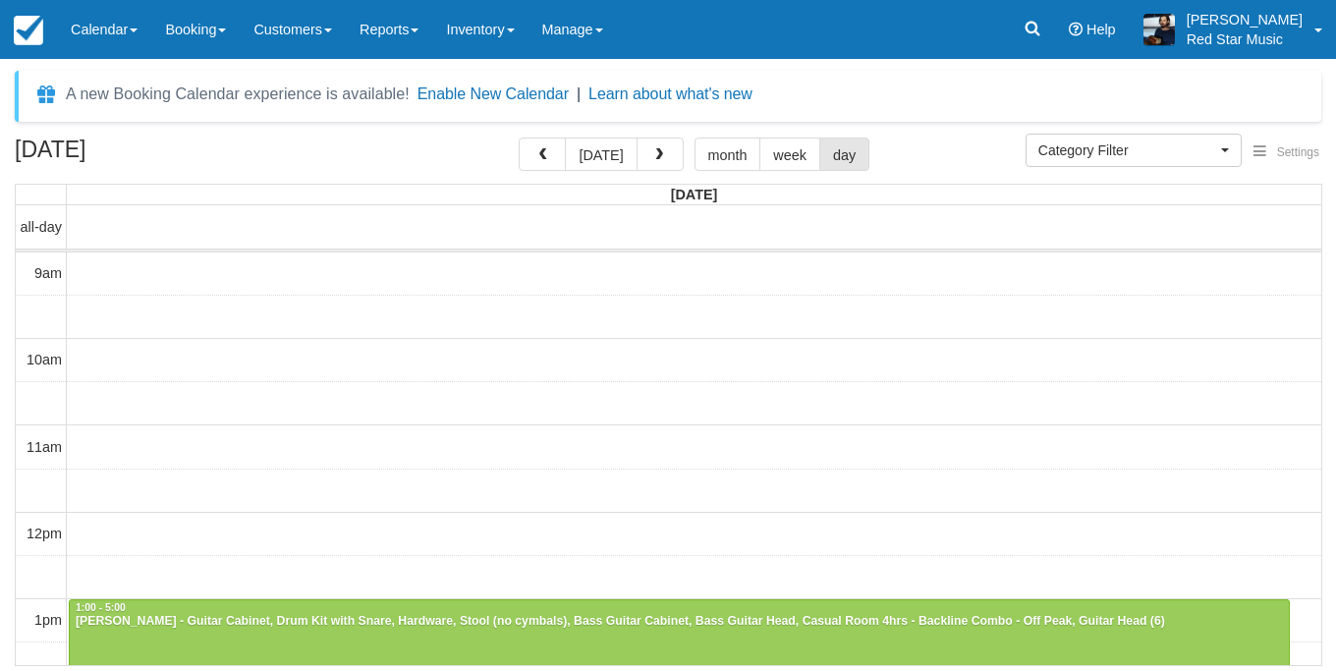
select select
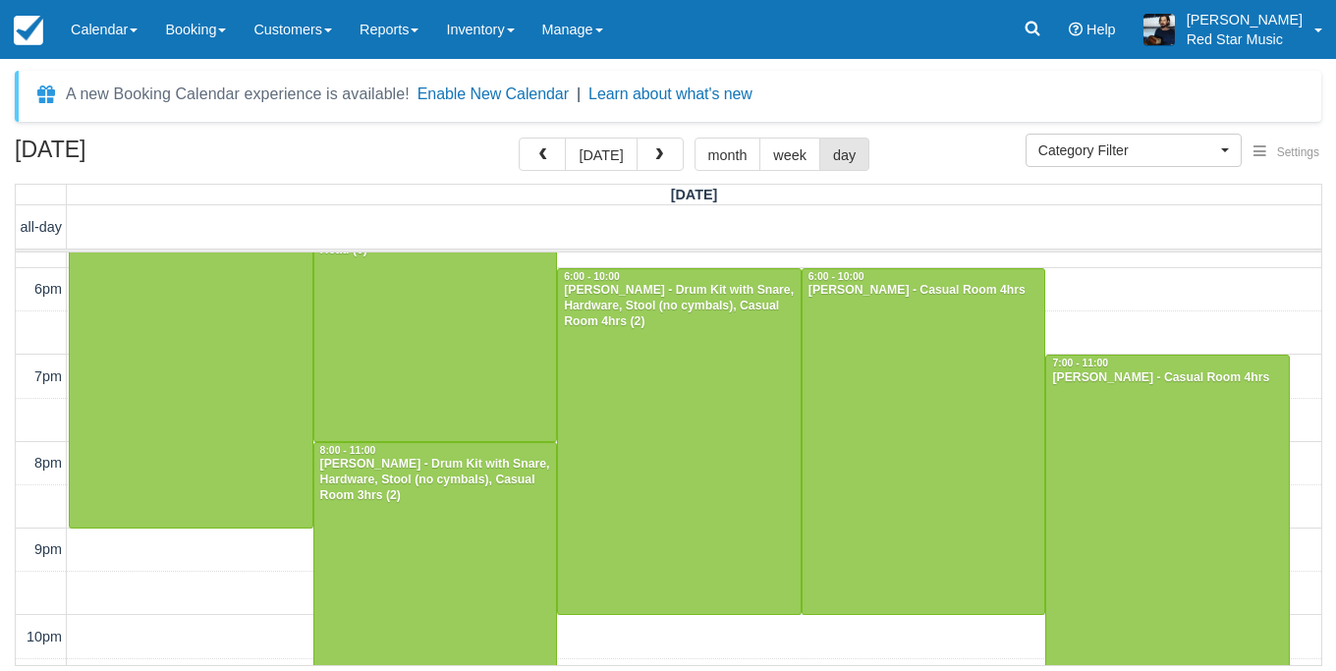
scroll to position [802, 0]
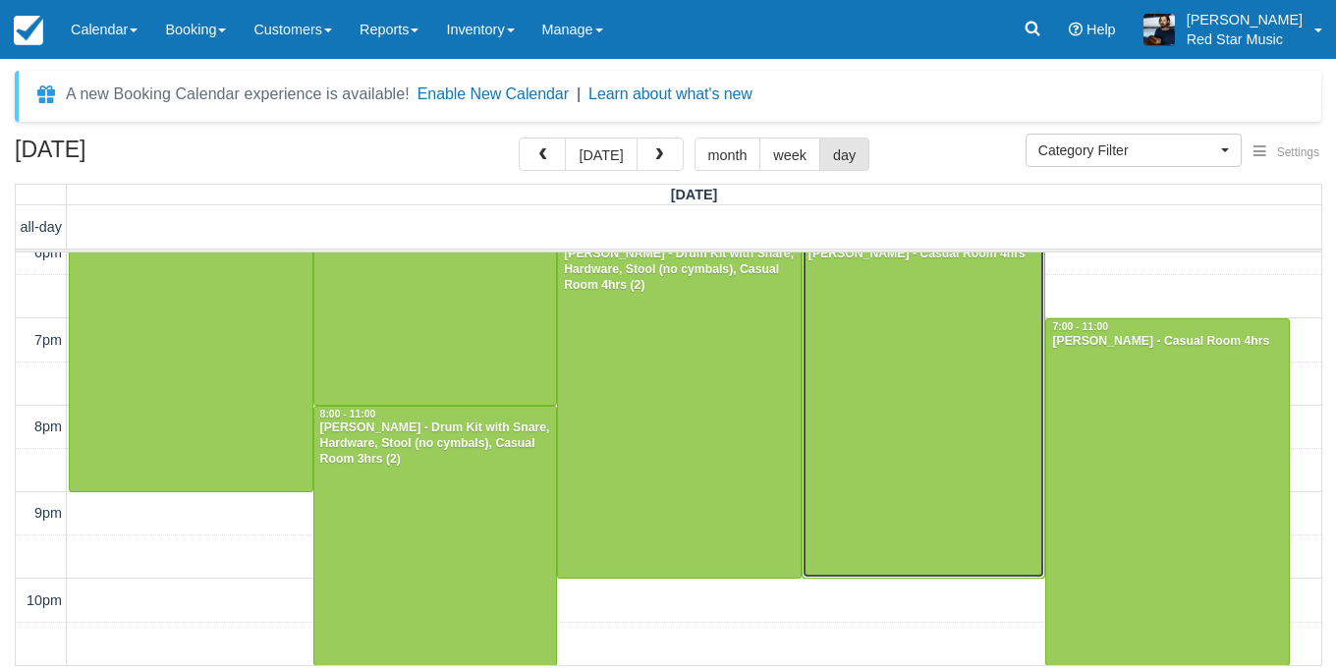
click at [921, 421] on div at bounding box center [924, 406] width 243 height 346
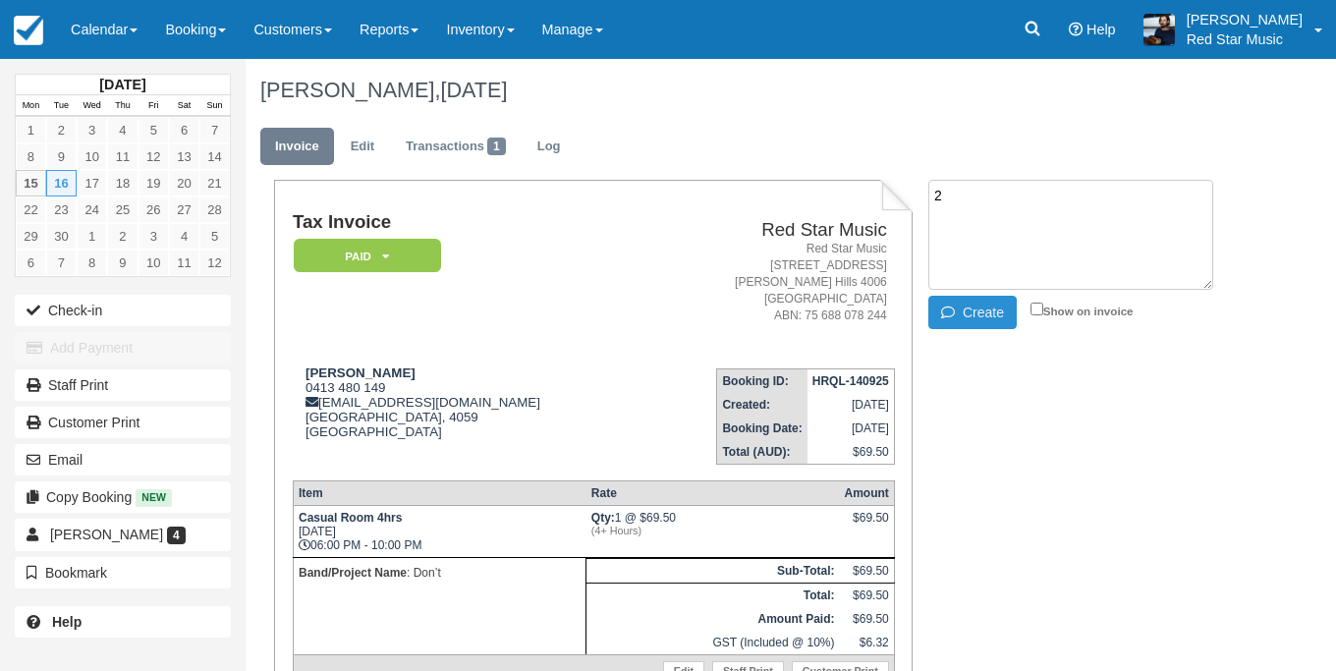
type textarea "2"
click at [952, 317] on button "Create" at bounding box center [973, 312] width 88 height 33
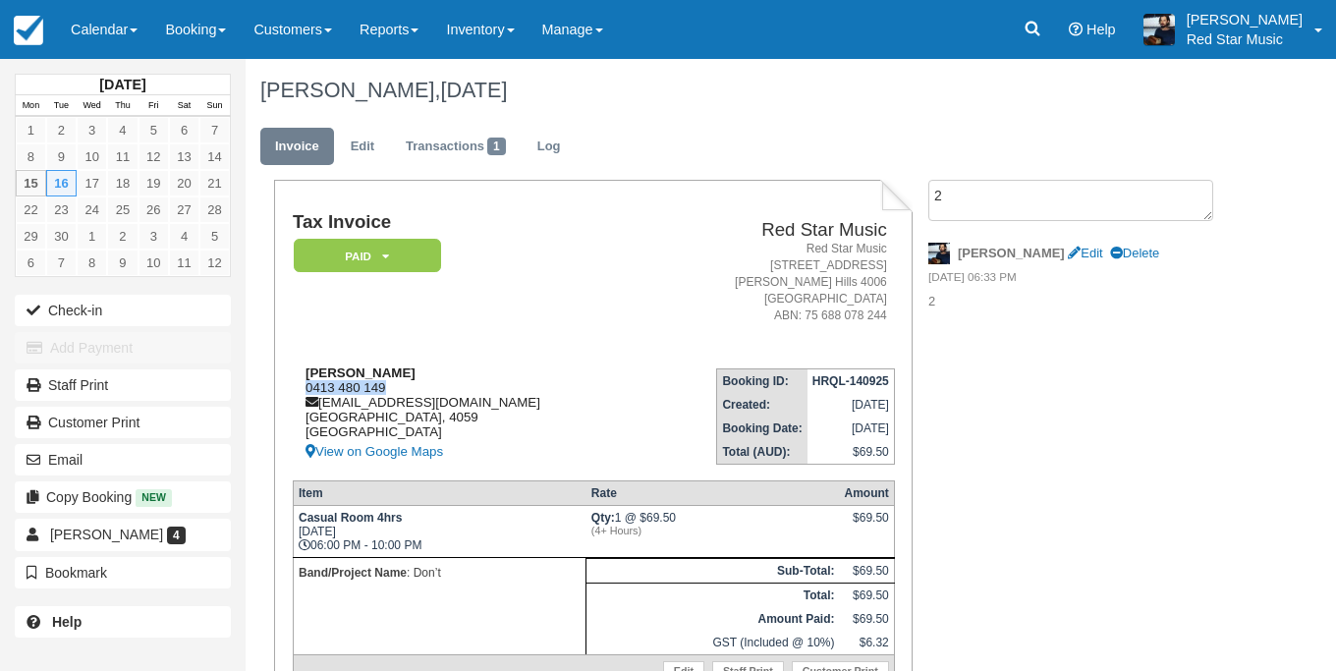
drag, startPoint x: 402, startPoint y: 400, endPoint x: 304, endPoint y: 406, distance: 98.4
click at [304, 406] on div "[PERSON_NAME] 0413 480 149 [EMAIL_ADDRESS][DOMAIN_NAME] [GEOGRAPHIC_DATA] View …" at bounding box center [468, 415] width 350 height 98
copy div "0413 480 149"
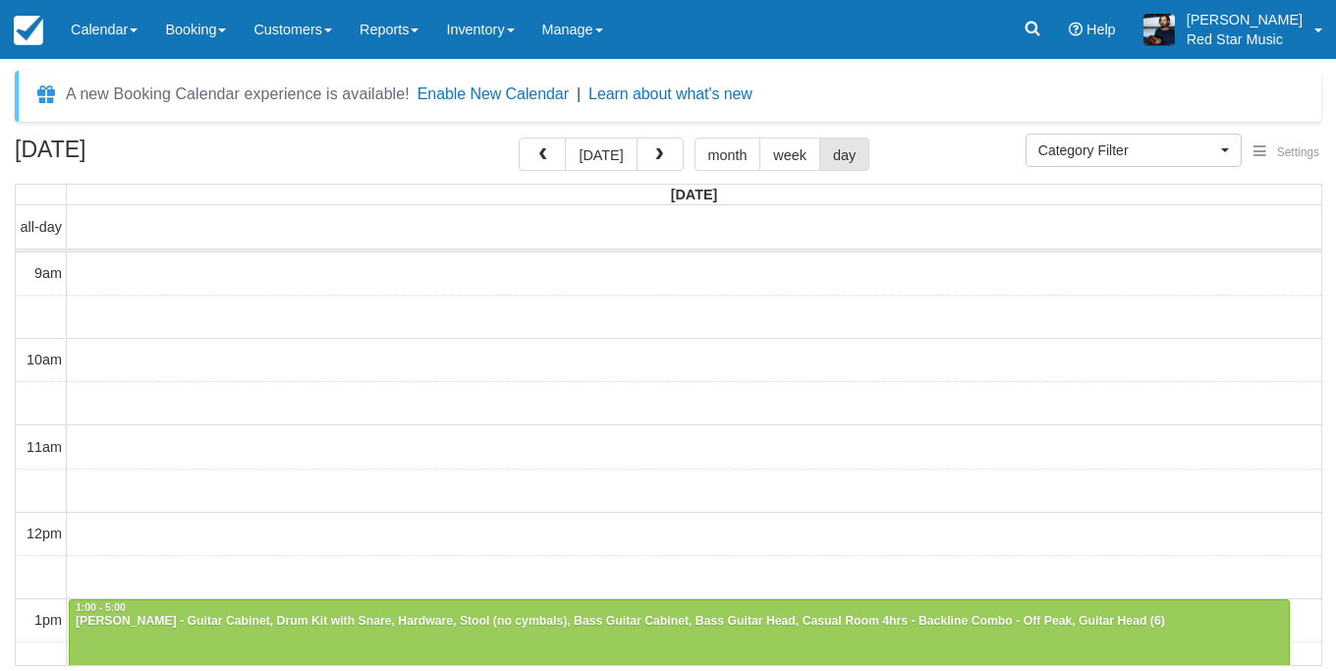
select select
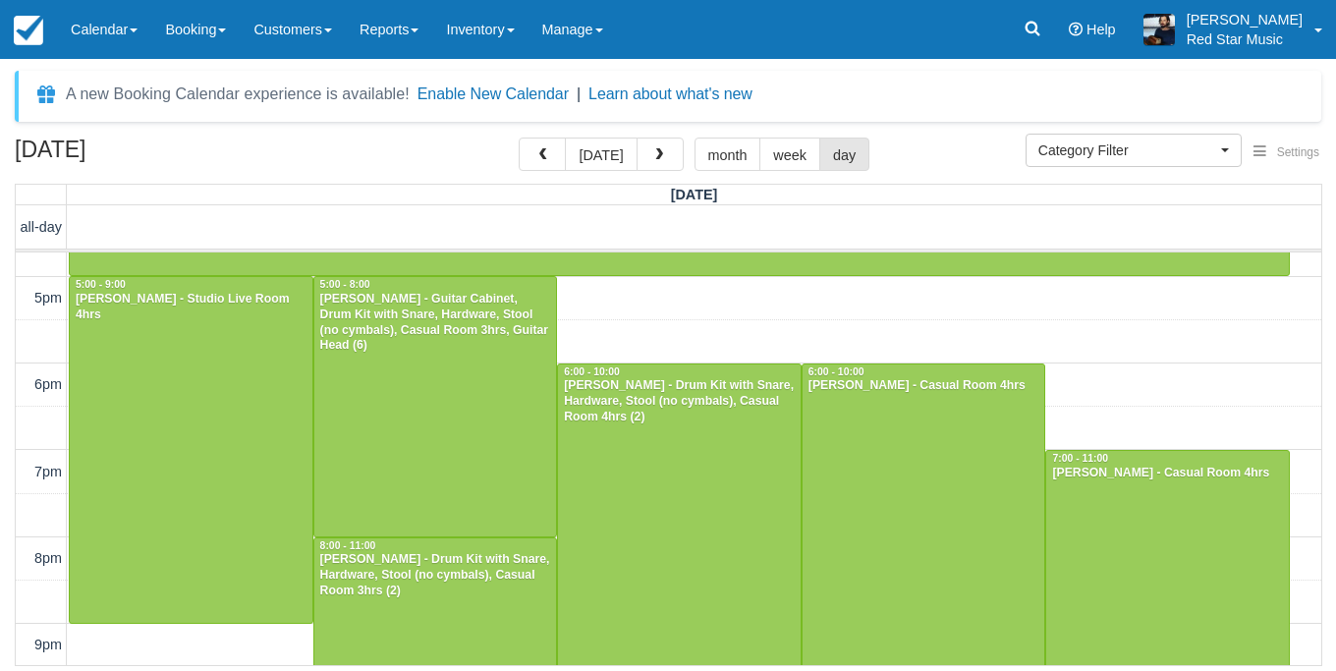
scroll to position [802, 0]
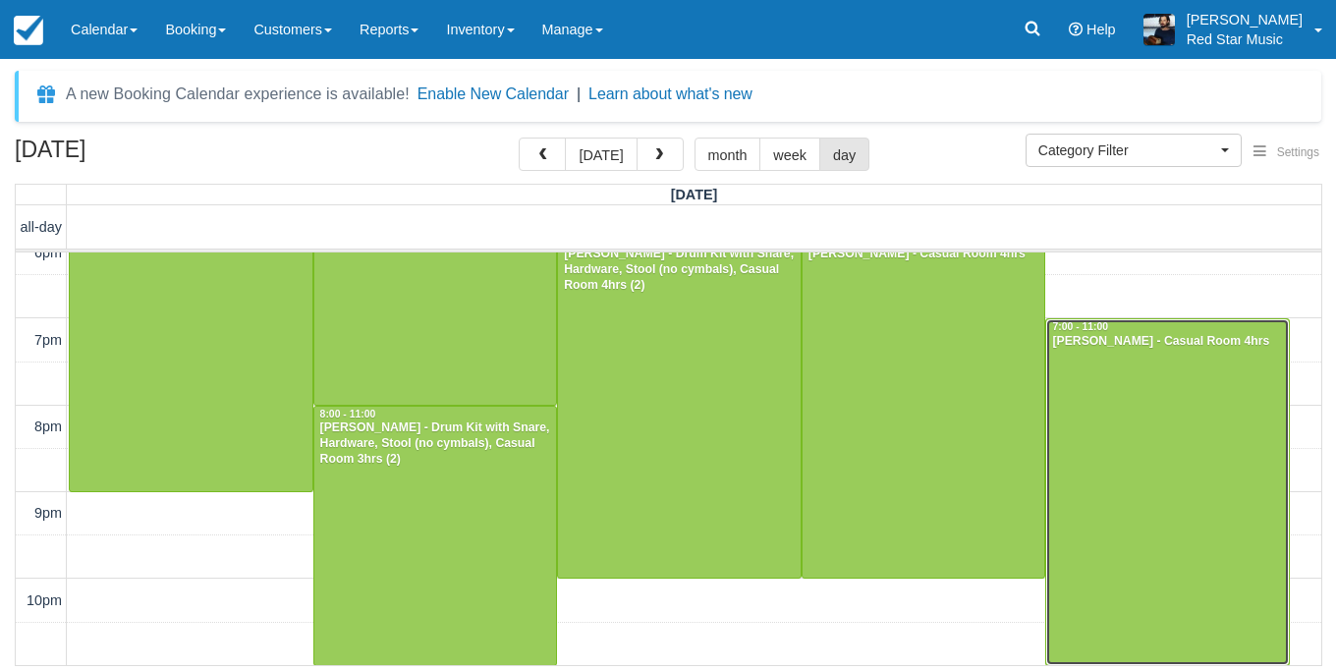
click at [1149, 474] on div at bounding box center [1167, 491] width 243 height 345
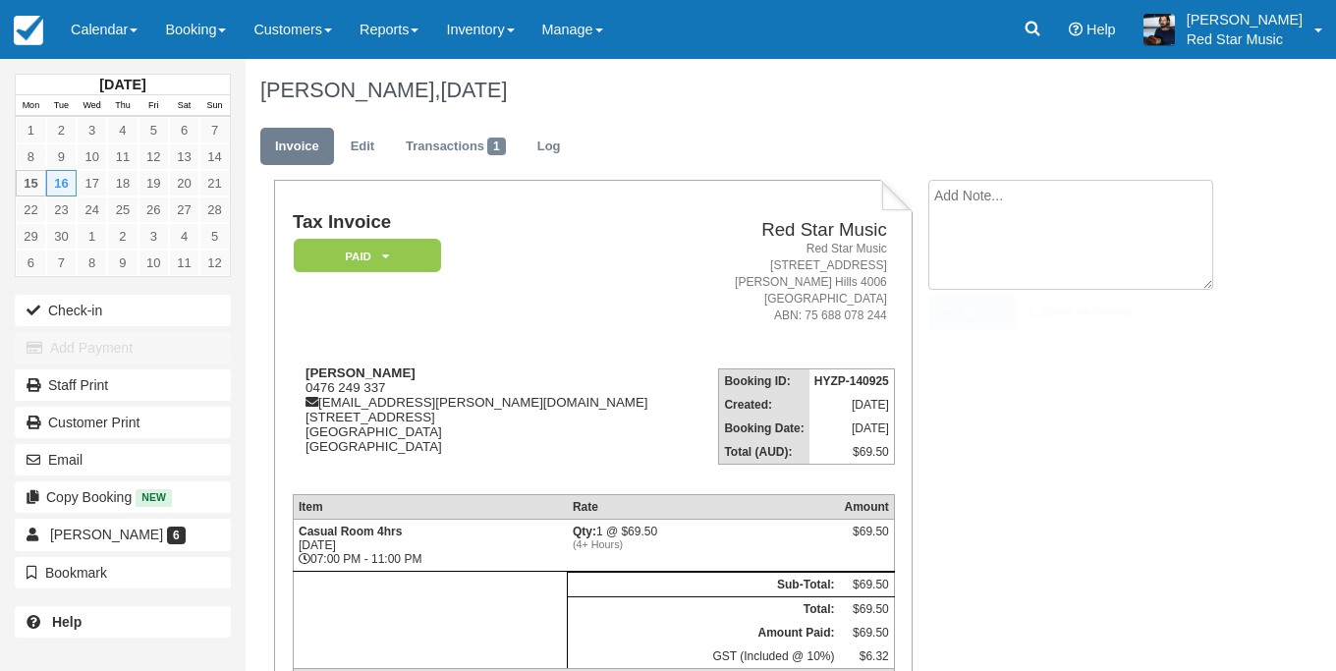
click at [1102, 215] on textarea at bounding box center [1071, 235] width 285 height 110
type textarea "1"
click at [976, 329] on li "1 Create Show on invoice" at bounding box center [1081, 257] width 305 height 154
click at [993, 309] on button "Create" at bounding box center [973, 312] width 88 height 33
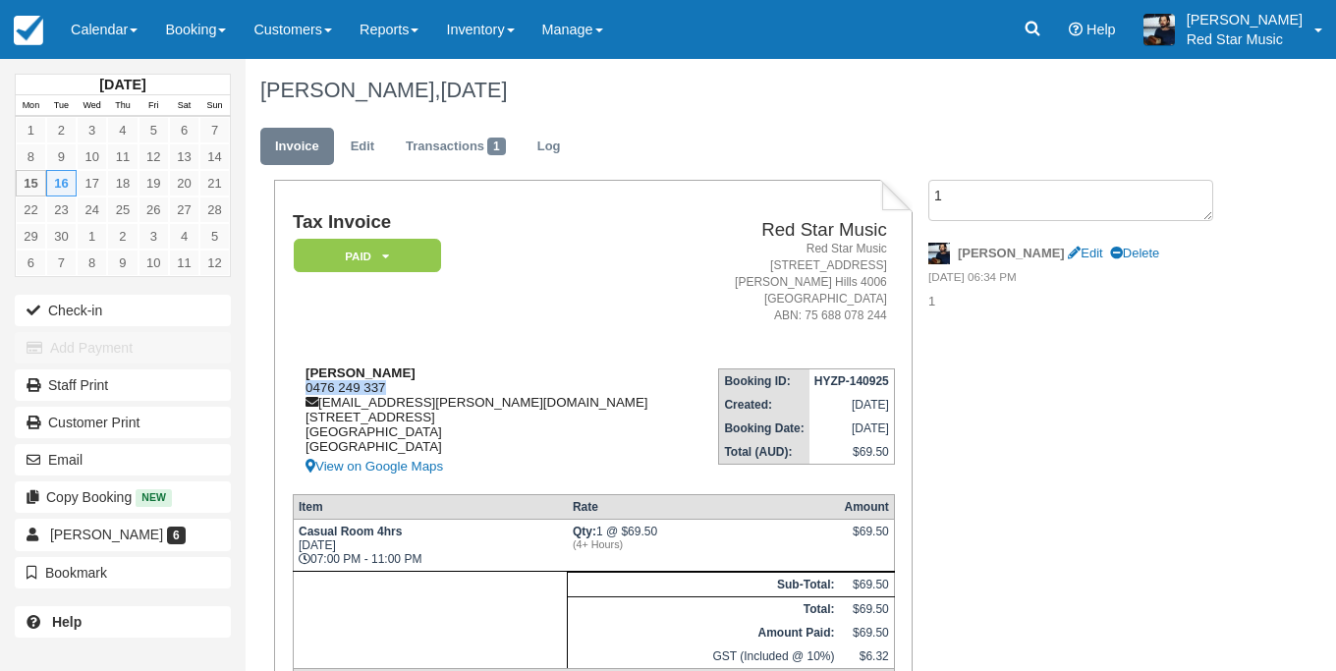
drag, startPoint x: 384, startPoint y: 405, endPoint x: 304, endPoint y: 400, distance: 80.7
click at [304, 400] on div "Jaedon McCulloch 0476 249 337 jaedon.mcculloch@gmail.com 65 Berwick Street, 1 F…" at bounding box center [494, 422] width 403 height 113
copy div "0476 249 337"
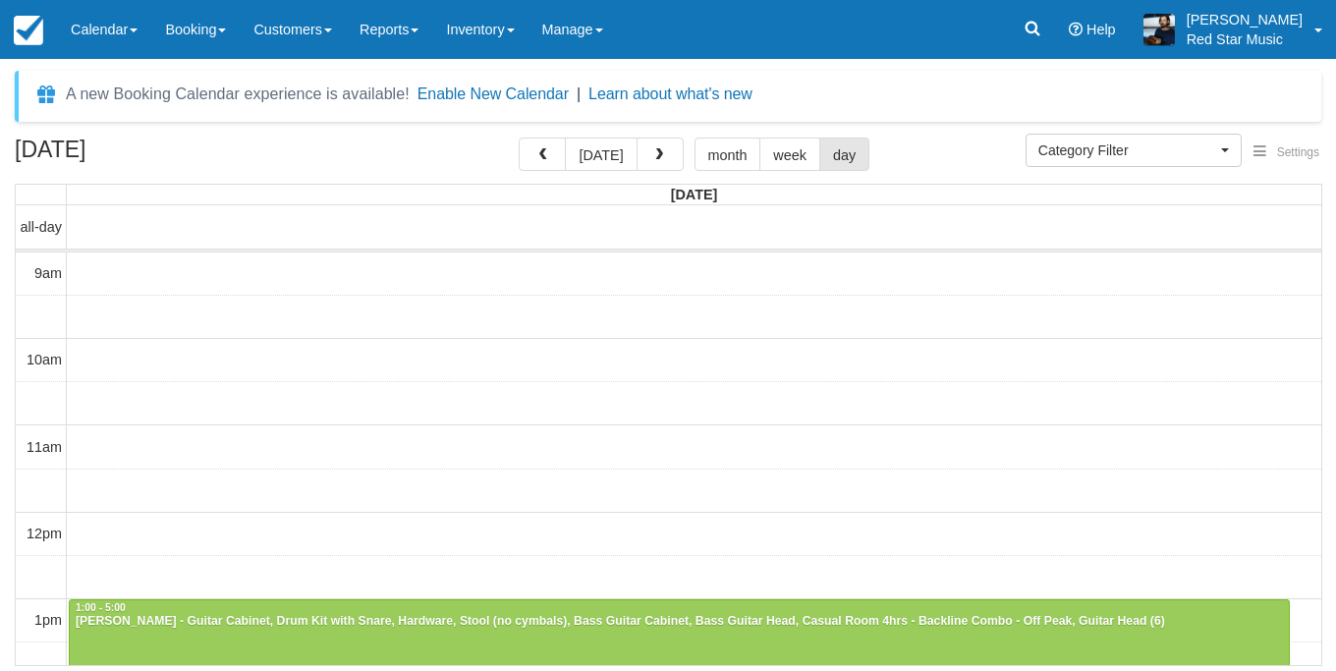
select select
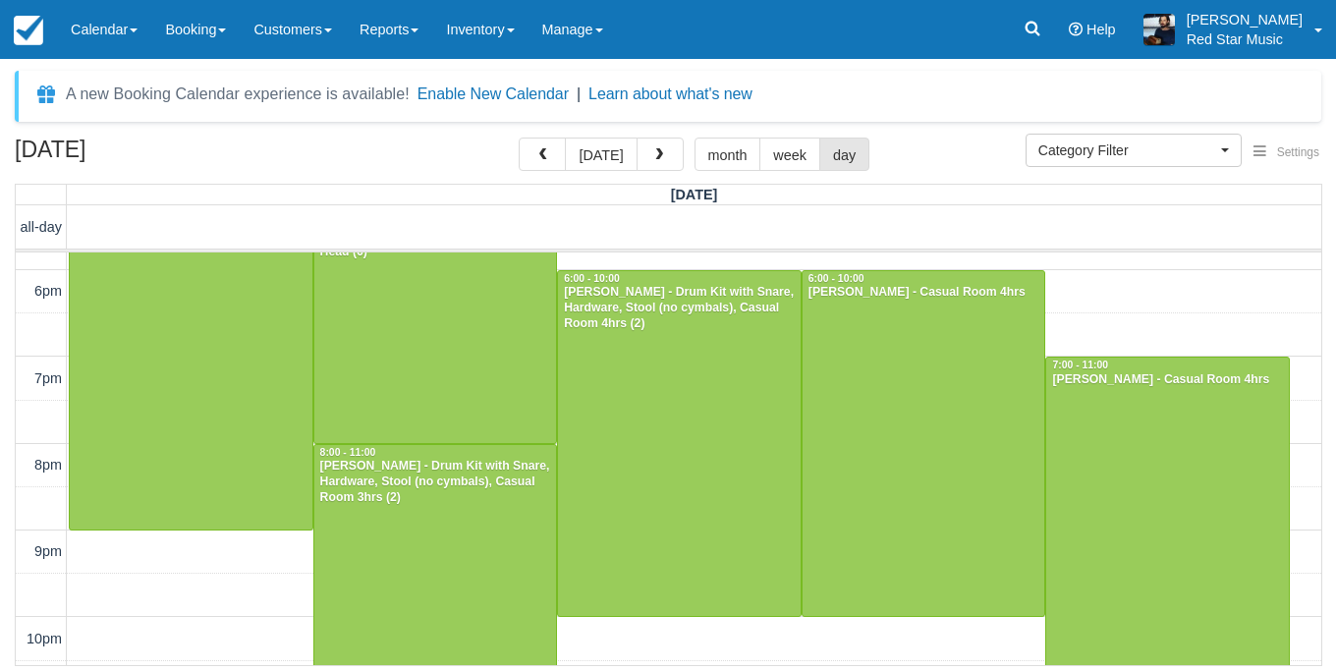
scroll to position [283, 0]
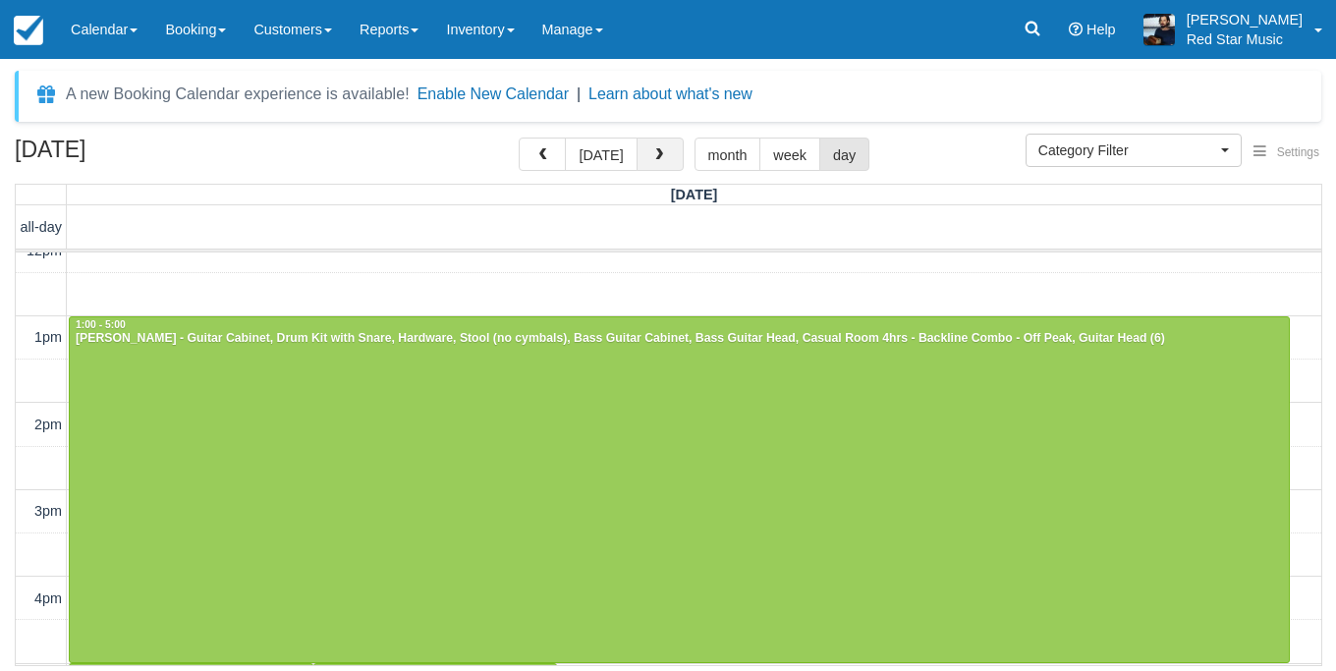
click at [657, 159] on span "button" at bounding box center [659, 155] width 14 height 14
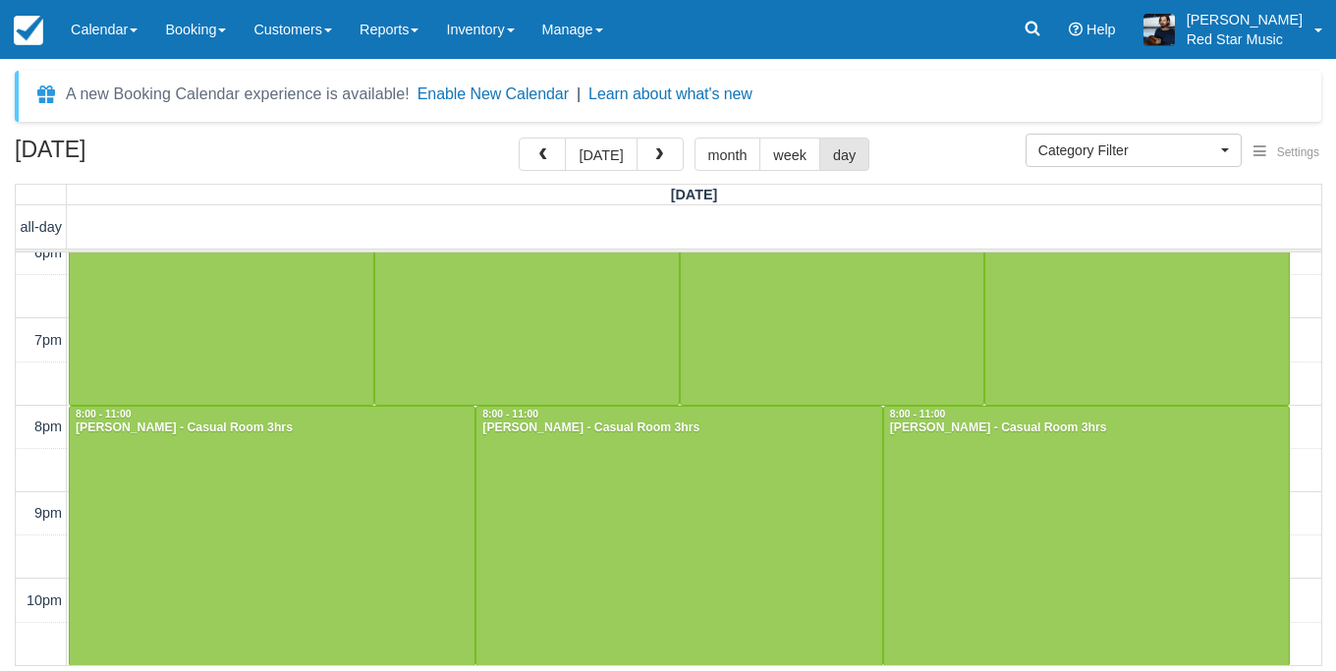
scroll to position [672, 0]
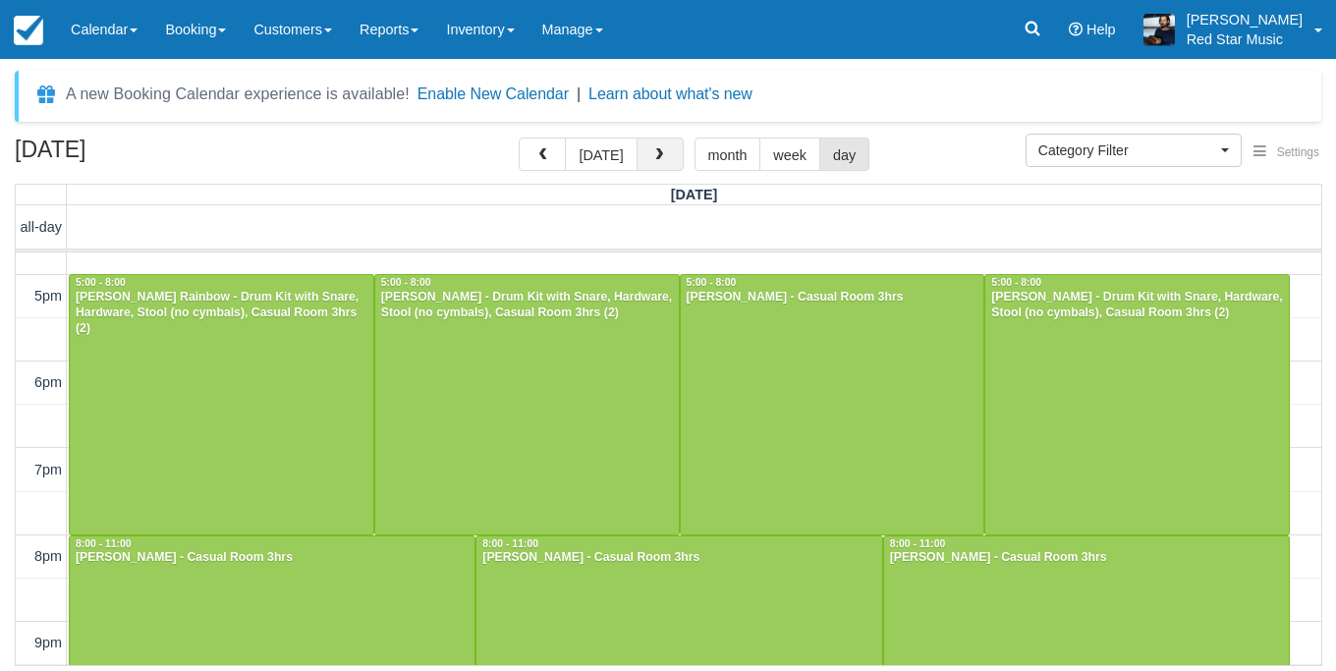
click at [652, 162] on span "button" at bounding box center [659, 155] width 14 height 14
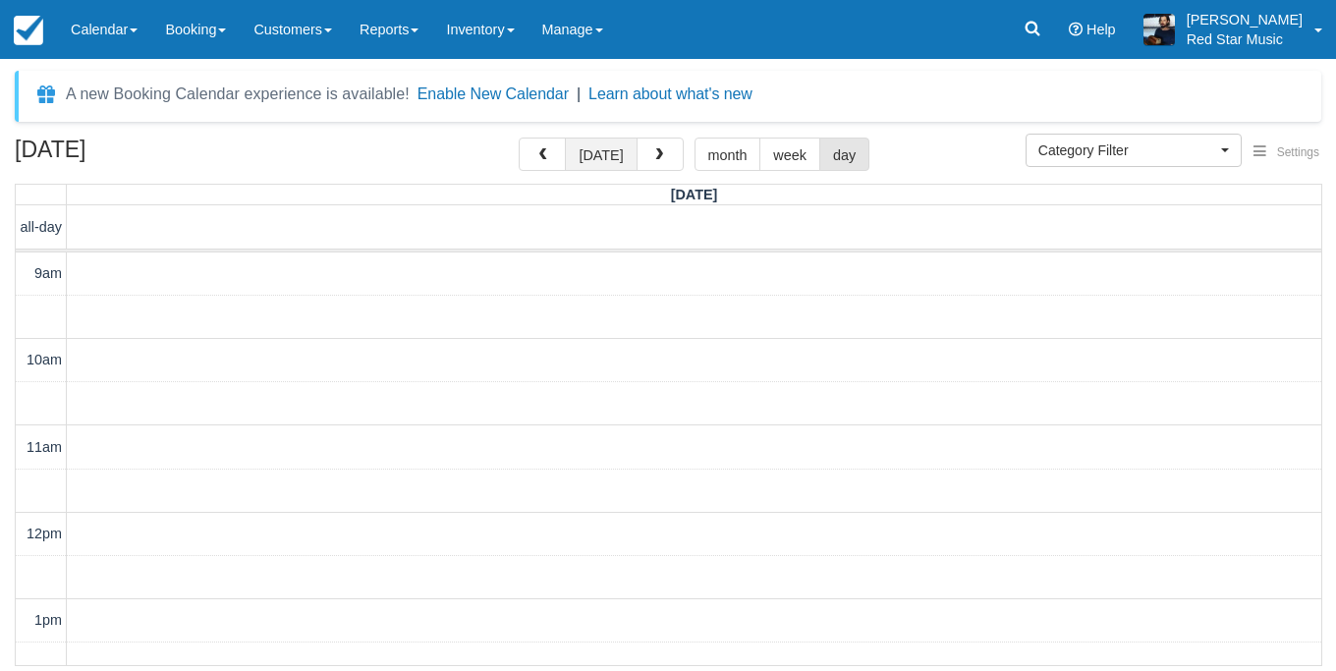
click at [601, 141] on button "[DATE]" at bounding box center [601, 154] width 72 height 33
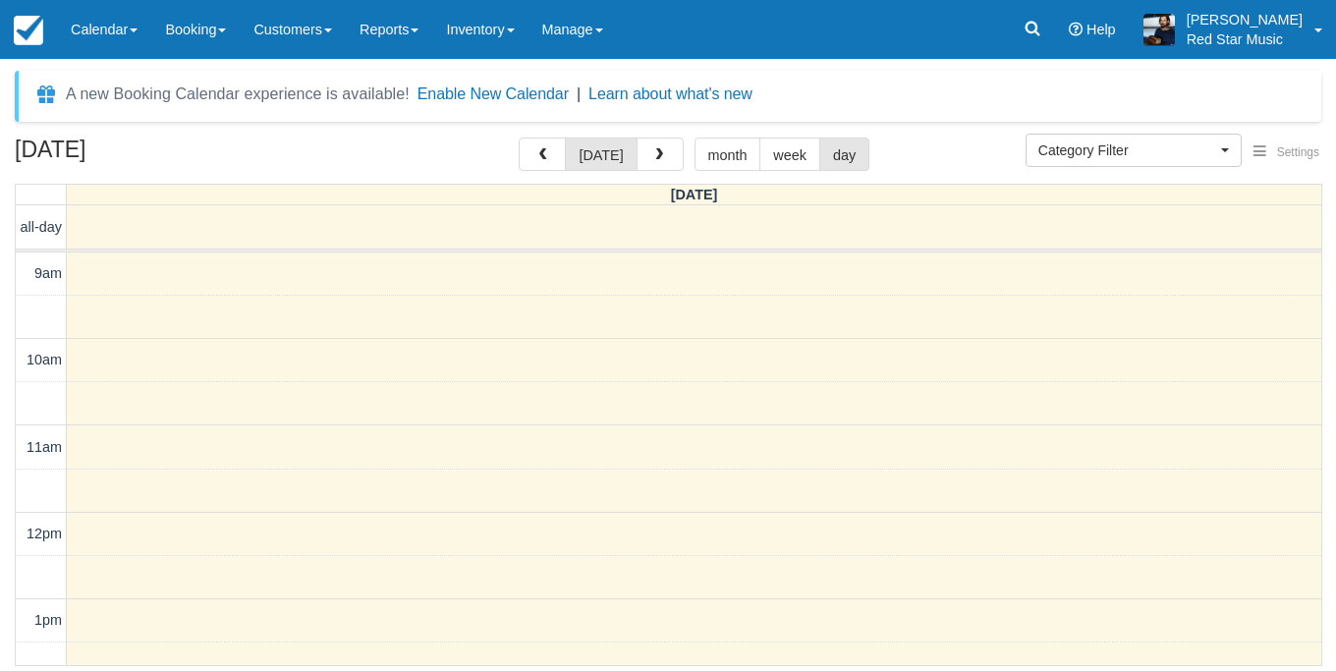
scroll to position [715, 0]
